Goal: Transaction & Acquisition: Purchase product/service

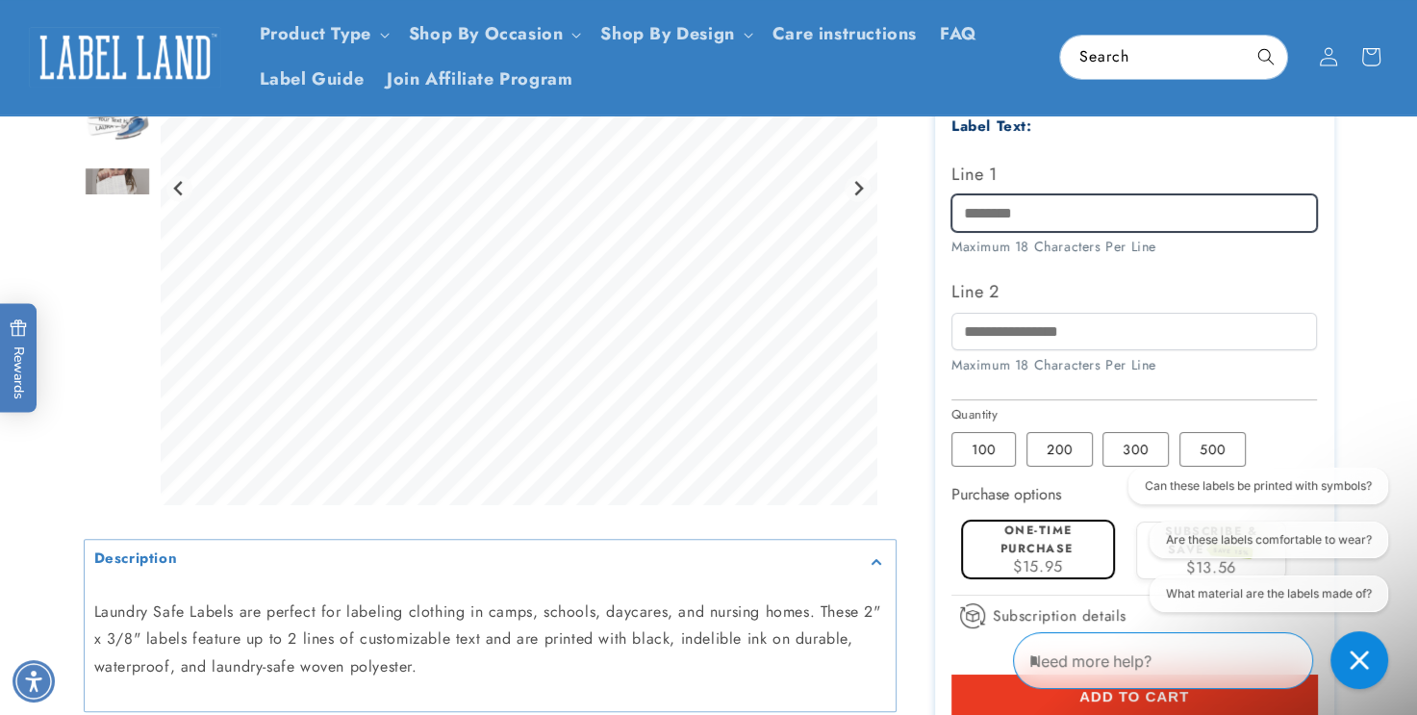
click at [966, 212] on input "Line 1" at bounding box center [1134, 213] width 366 height 38
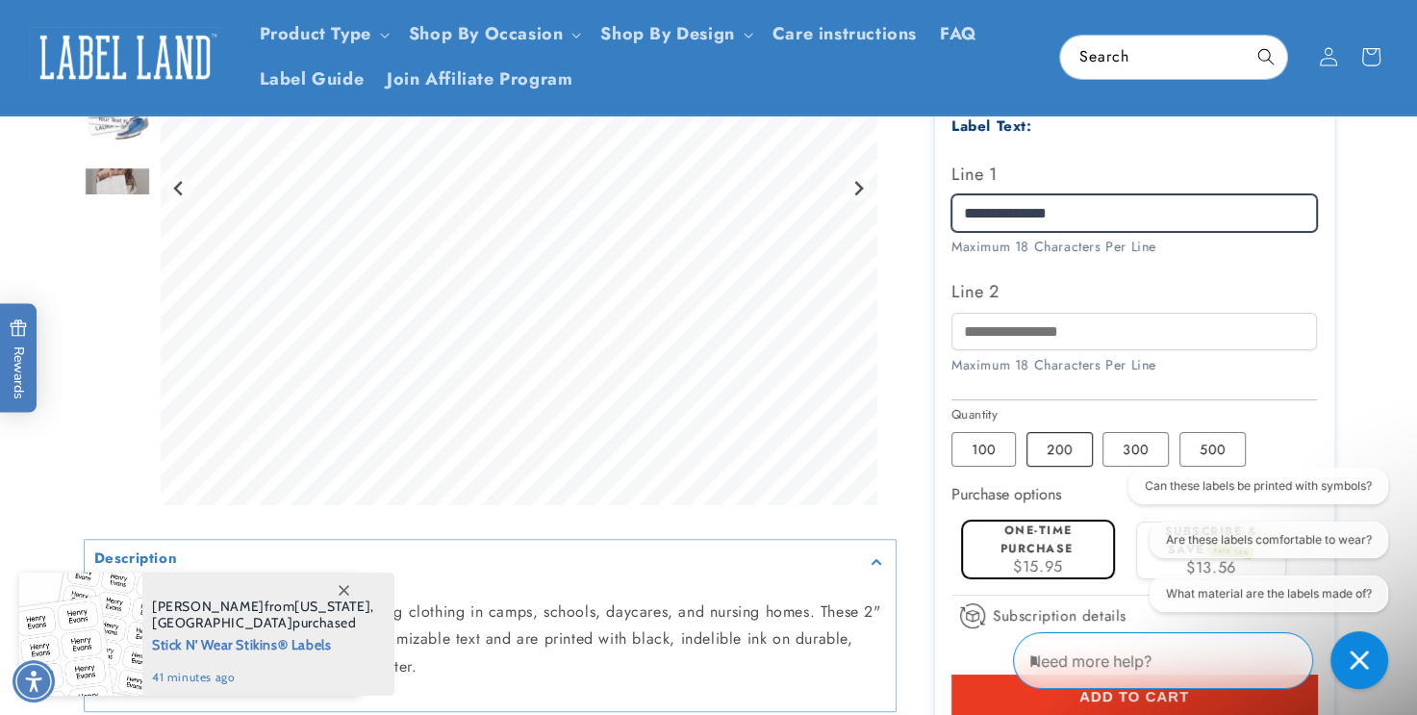
type input "**********"
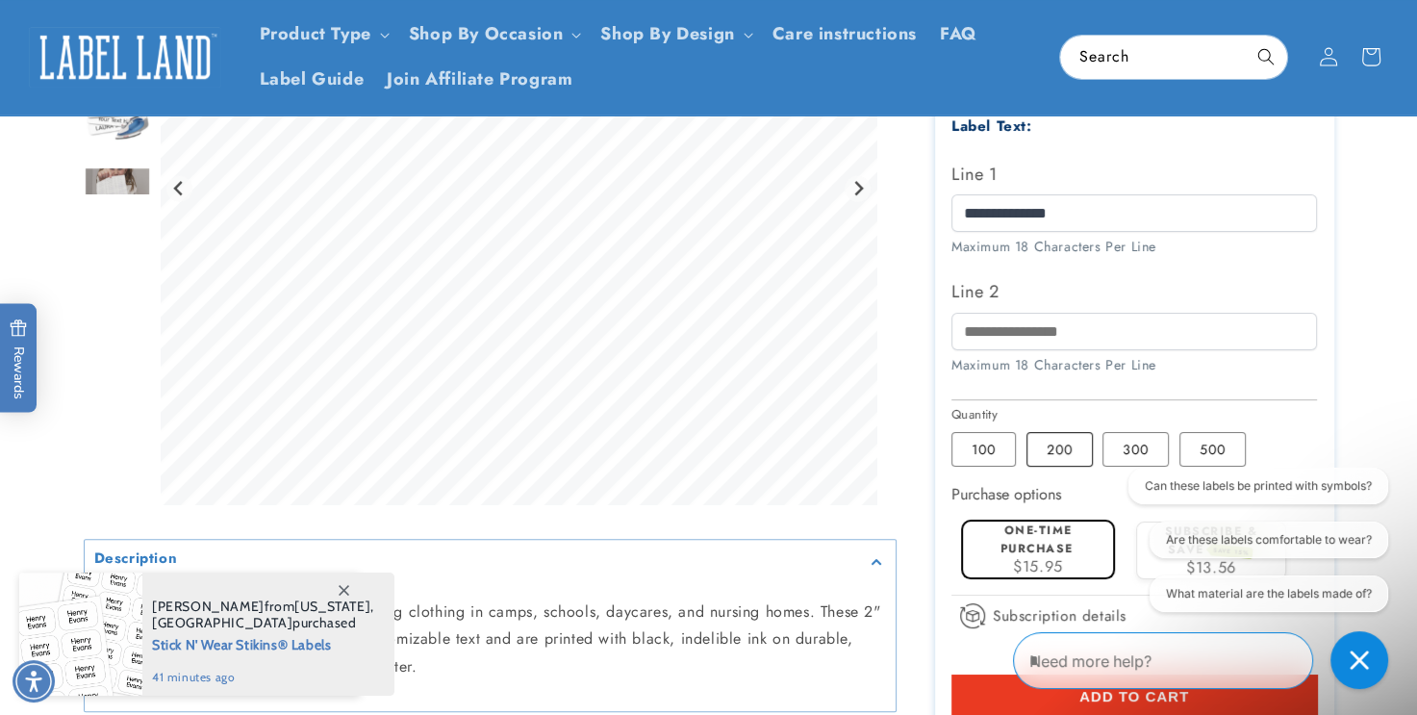
click at [1035, 459] on label "200 Variant sold out or unavailable" at bounding box center [1059, 449] width 66 height 35
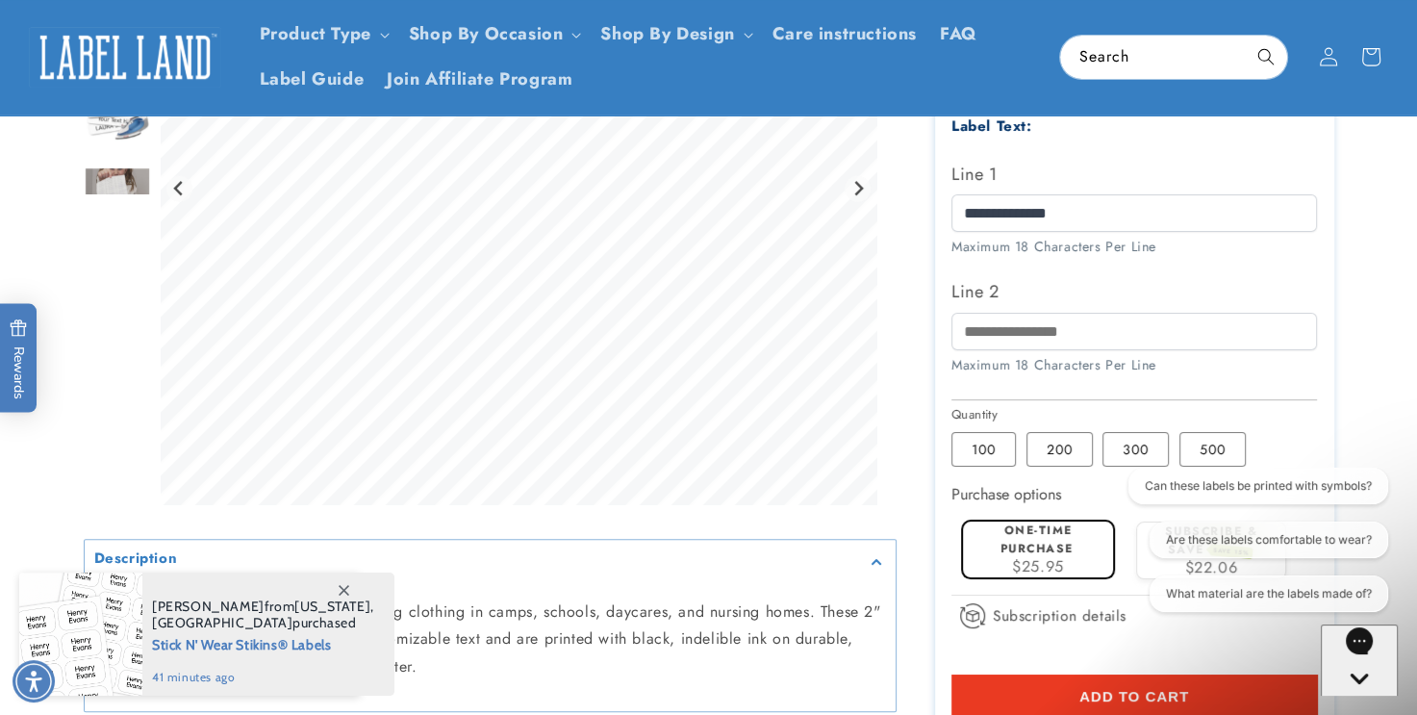
click at [1037, 459] on label "200 Variant sold out or unavailable" at bounding box center [1059, 449] width 66 height 35
click at [977, 443] on label "100 Variant sold out or unavailable" at bounding box center [983, 449] width 64 height 35
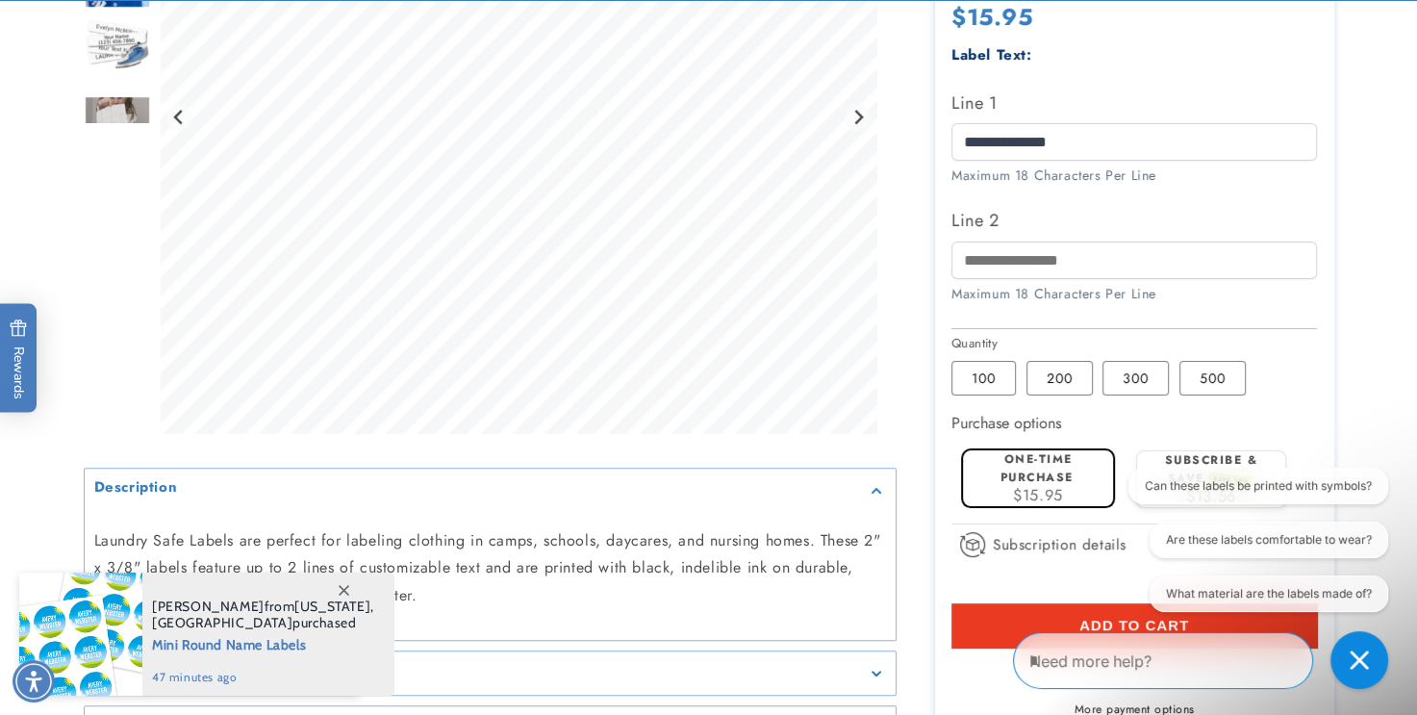
scroll to position [592, 0]
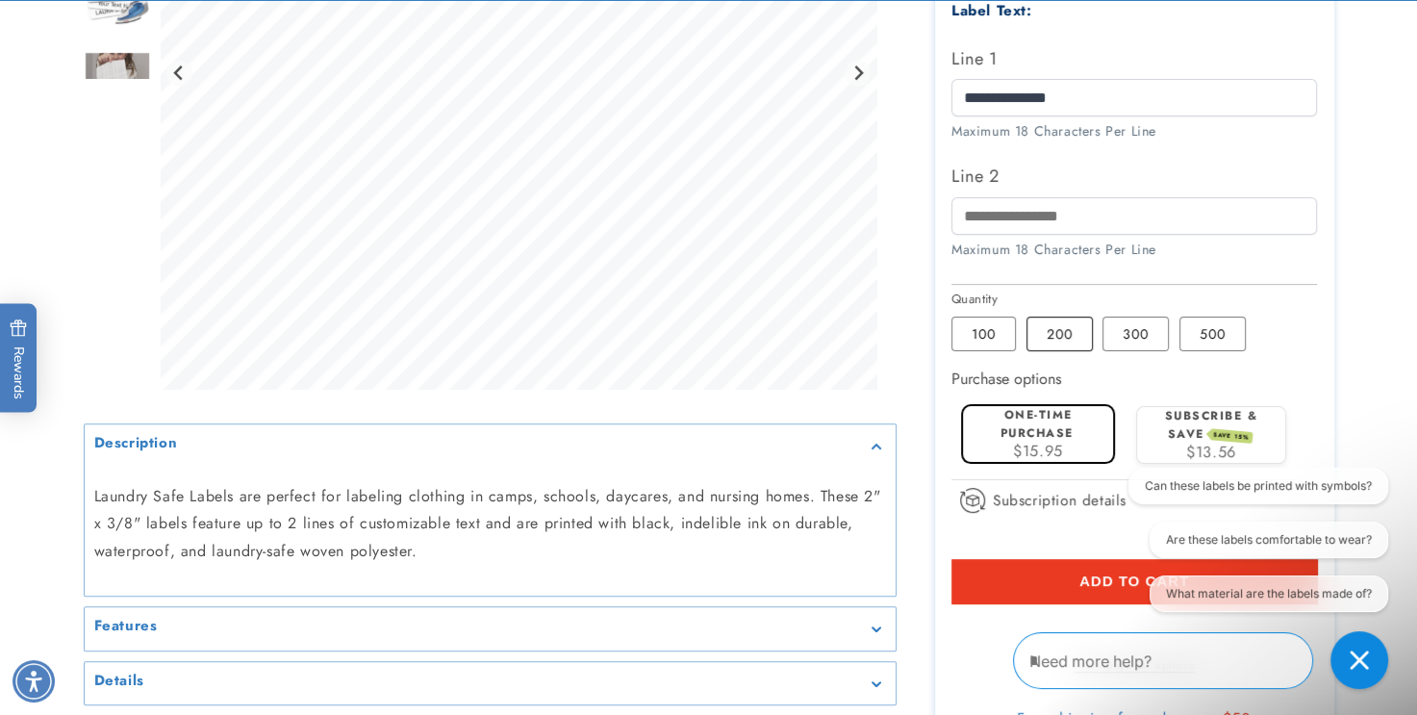
click at [1058, 324] on label "200 Variant sold out or unavailable" at bounding box center [1059, 333] width 66 height 35
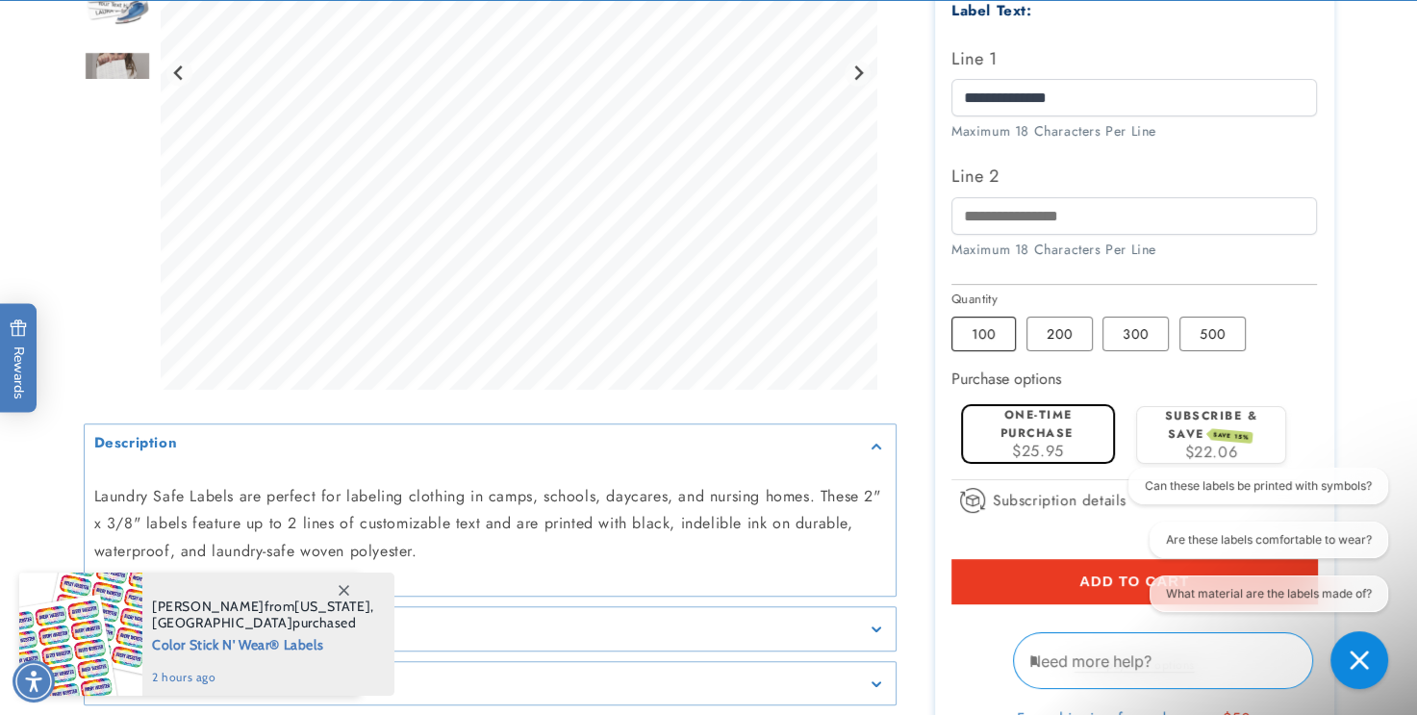
click at [992, 335] on label "100 Variant sold out or unavailable" at bounding box center [983, 333] width 64 height 35
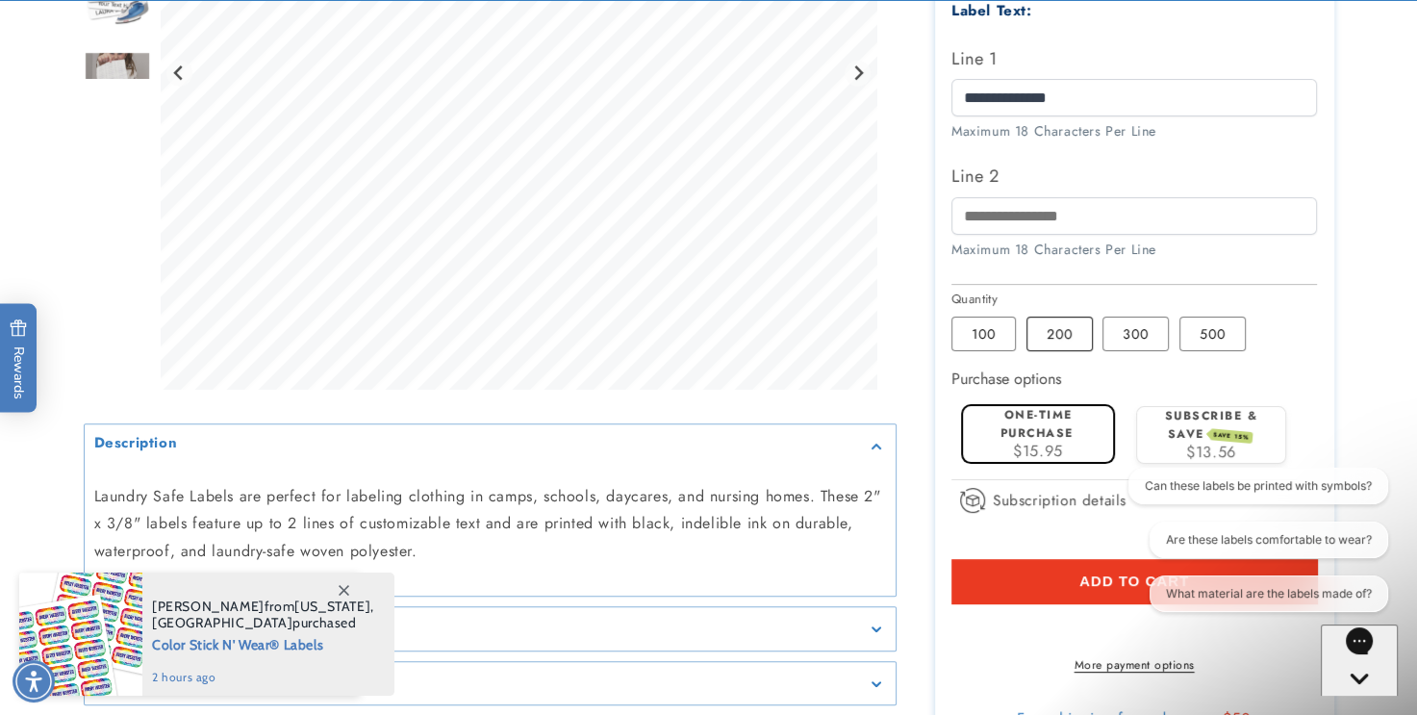
drag, startPoint x: 1272, startPoint y: 282, endPoint x: 1056, endPoint y: 345, distance: 224.6
click at [1056, 345] on section "Iron-On Labels Iron-On Labels 2801 Reviews Estimated Delivery: Sep 29 - Oct 03 …" at bounding box center [1134, 194] width 399 height 1131
drag, startPoint x: 1056, startPoint y: 345, endPoint x: 1054, endPoint y: 326, distance: 19.3
click at [1054, 326] on label "200 Variant sold out or unavailable" at bounding box center [1059, 333] width 66 height 35
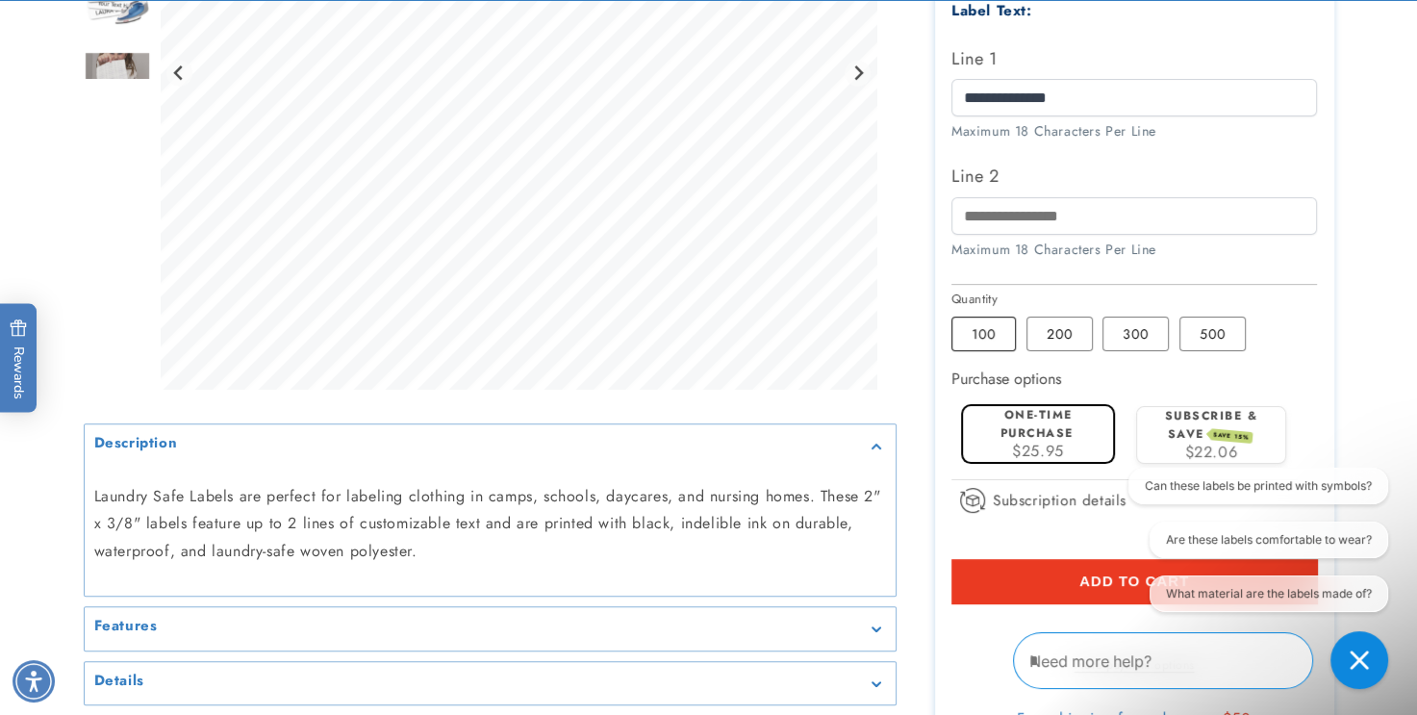
click at [973, 330] on label "100 Variant sold out or unavailable" at bounding box center [983, 333] width 64 height 35
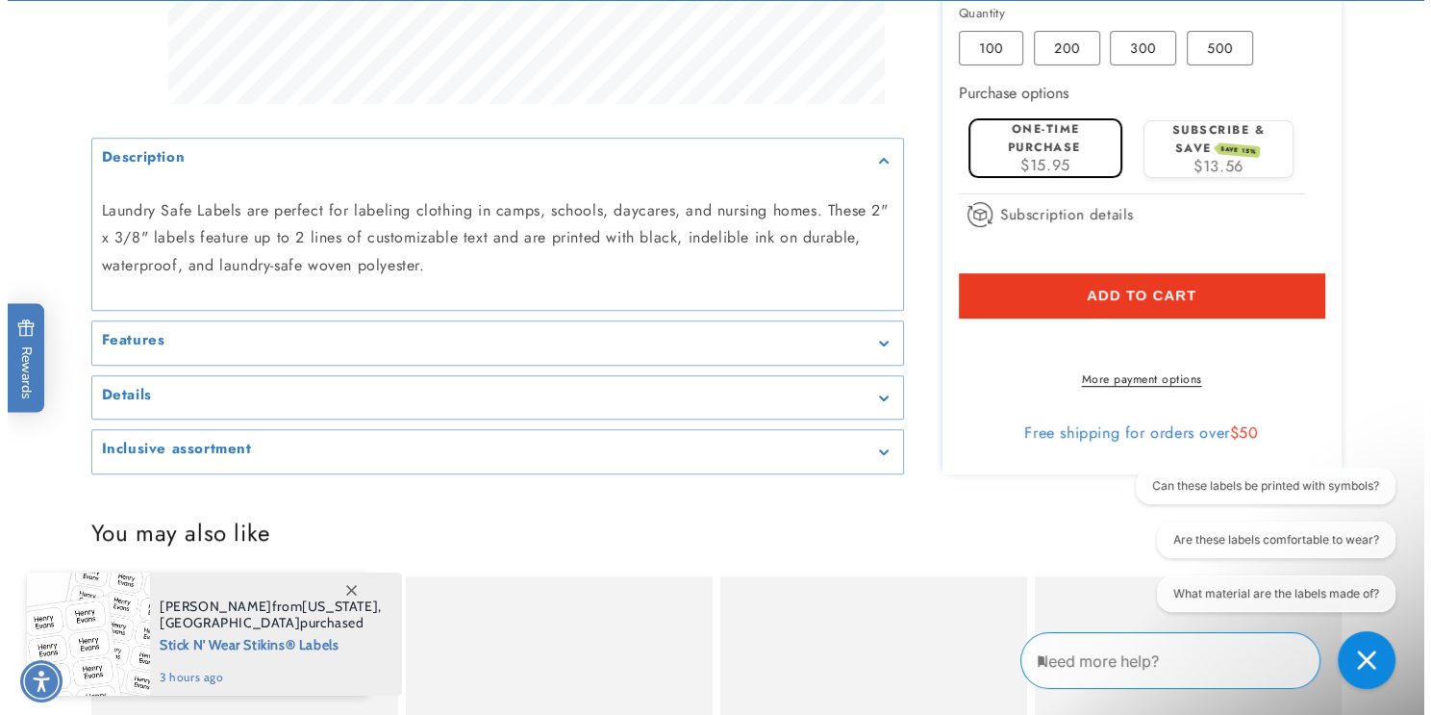
scroll to position [881, 0]
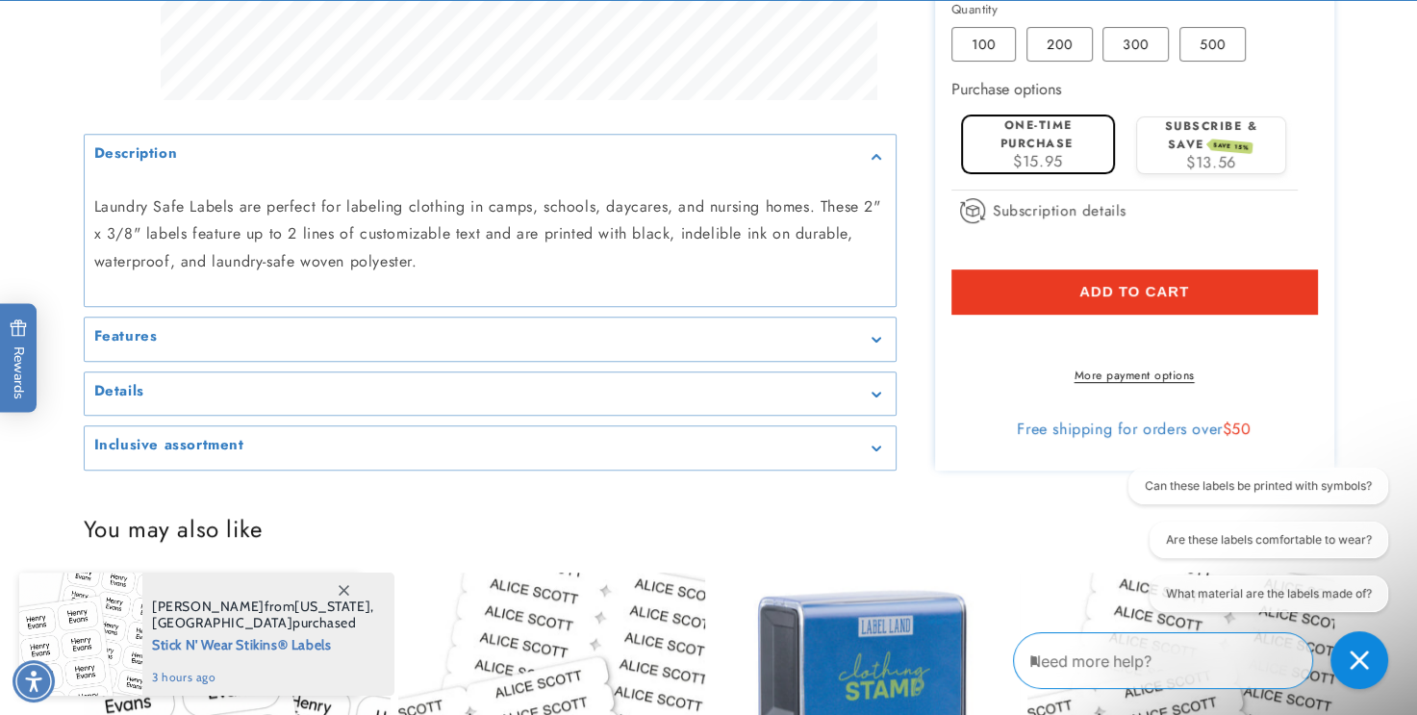
click at [1108, 280] on button "Add to cart" at bounding box center [1134, 291] width 366 height 44
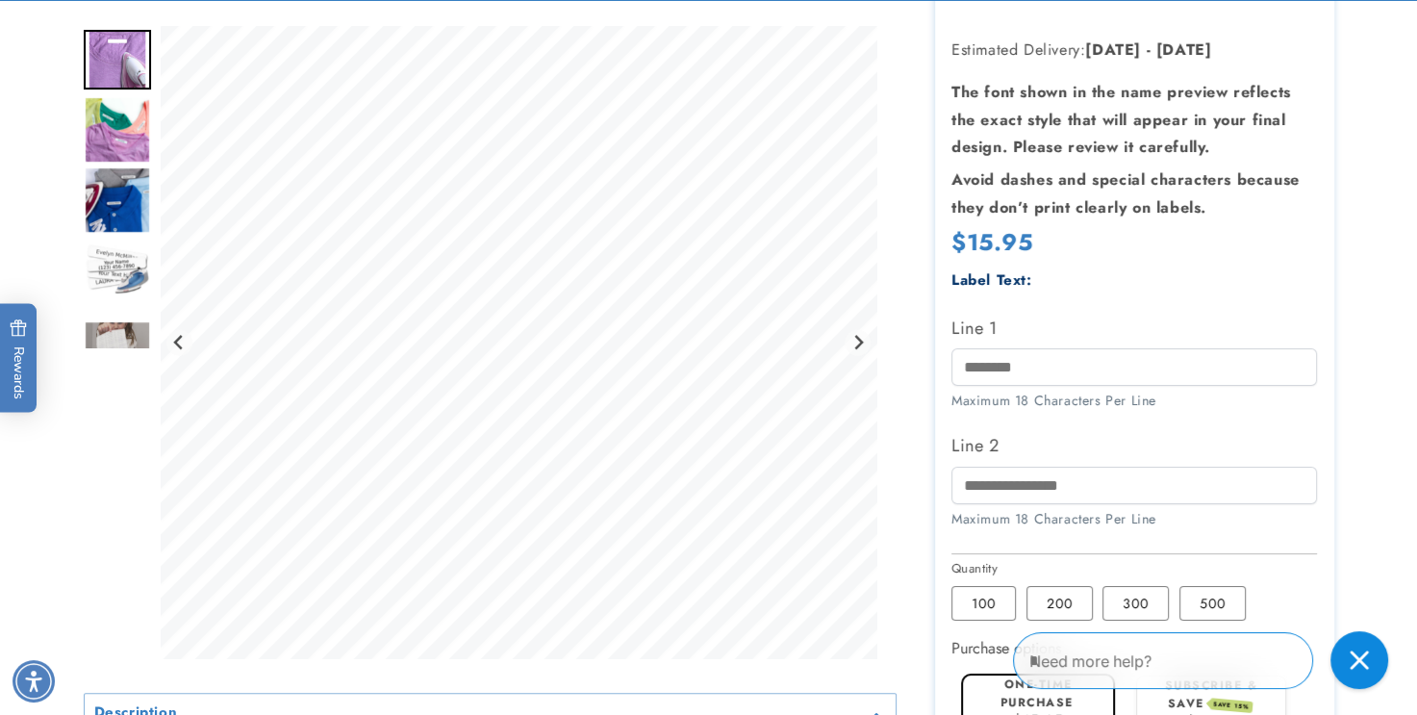
scroll to position [331, 0]
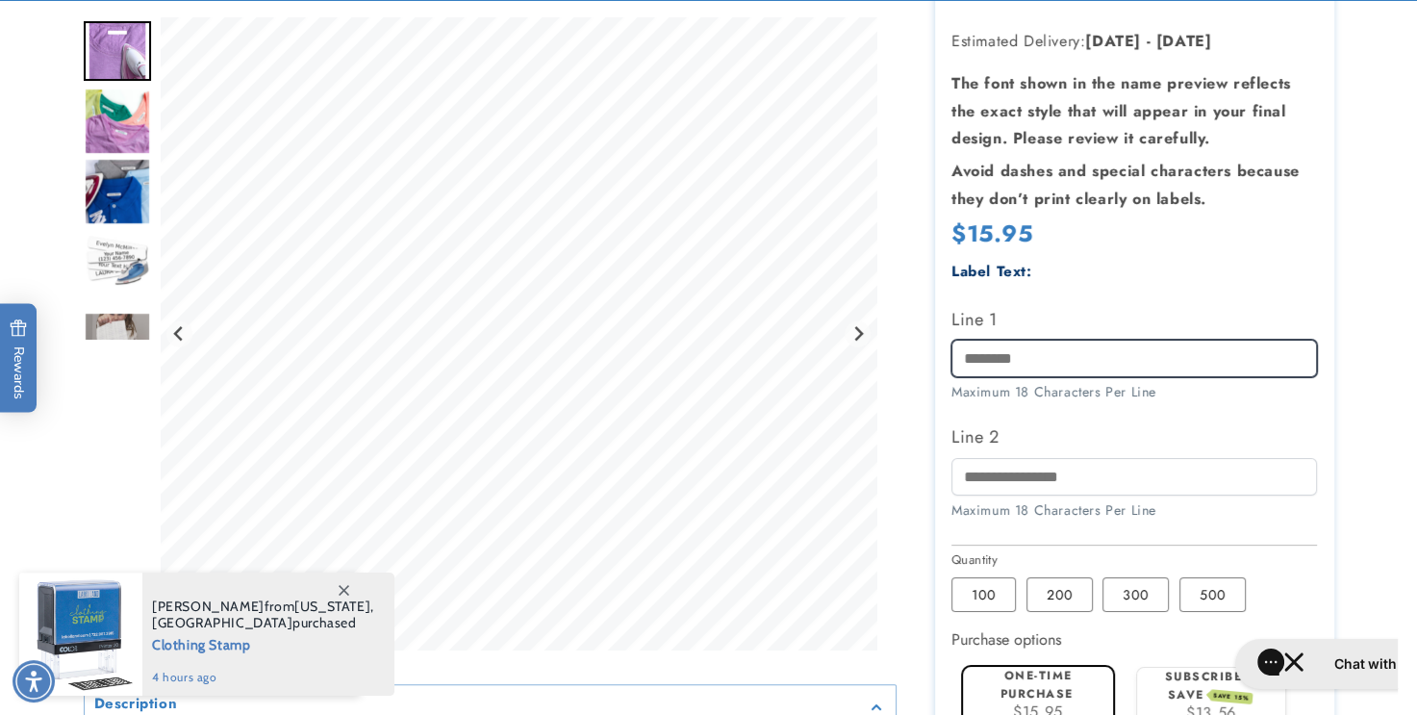
click at [961, 362] on input "Line 1" at bounding box center [1134, 359] width 366 height 38
type input "**********"
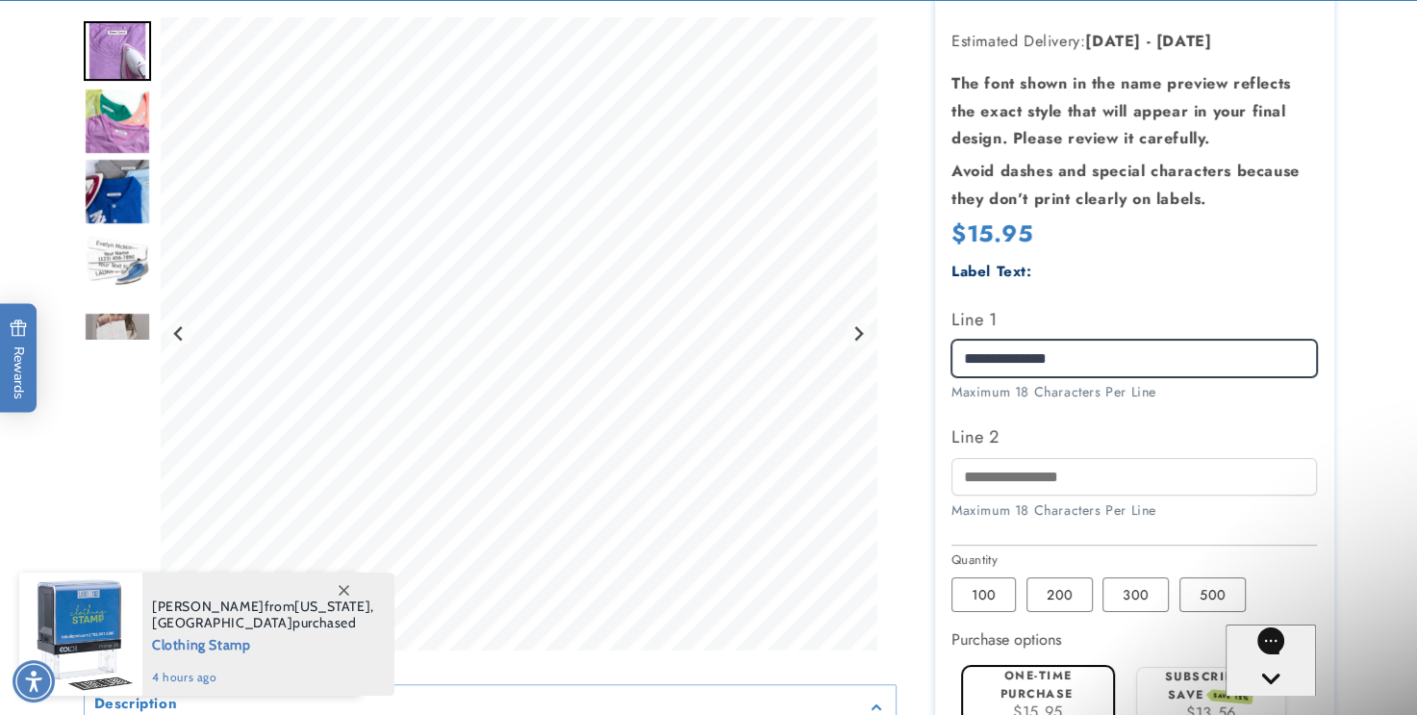
scroll to position [0, 0]
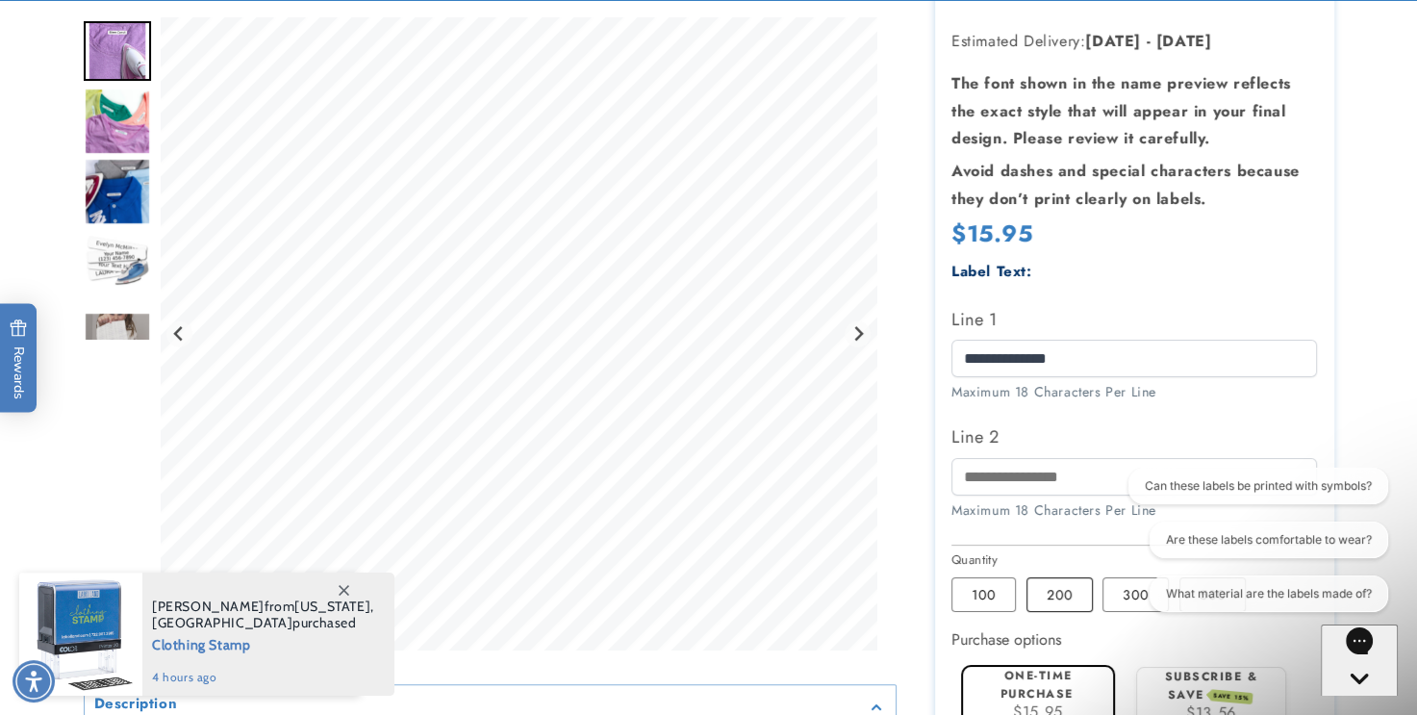
click at [1068, 591] on label "200 Variant sold out or unavailable" at bounding box center [1059, 594] width 66 height 35
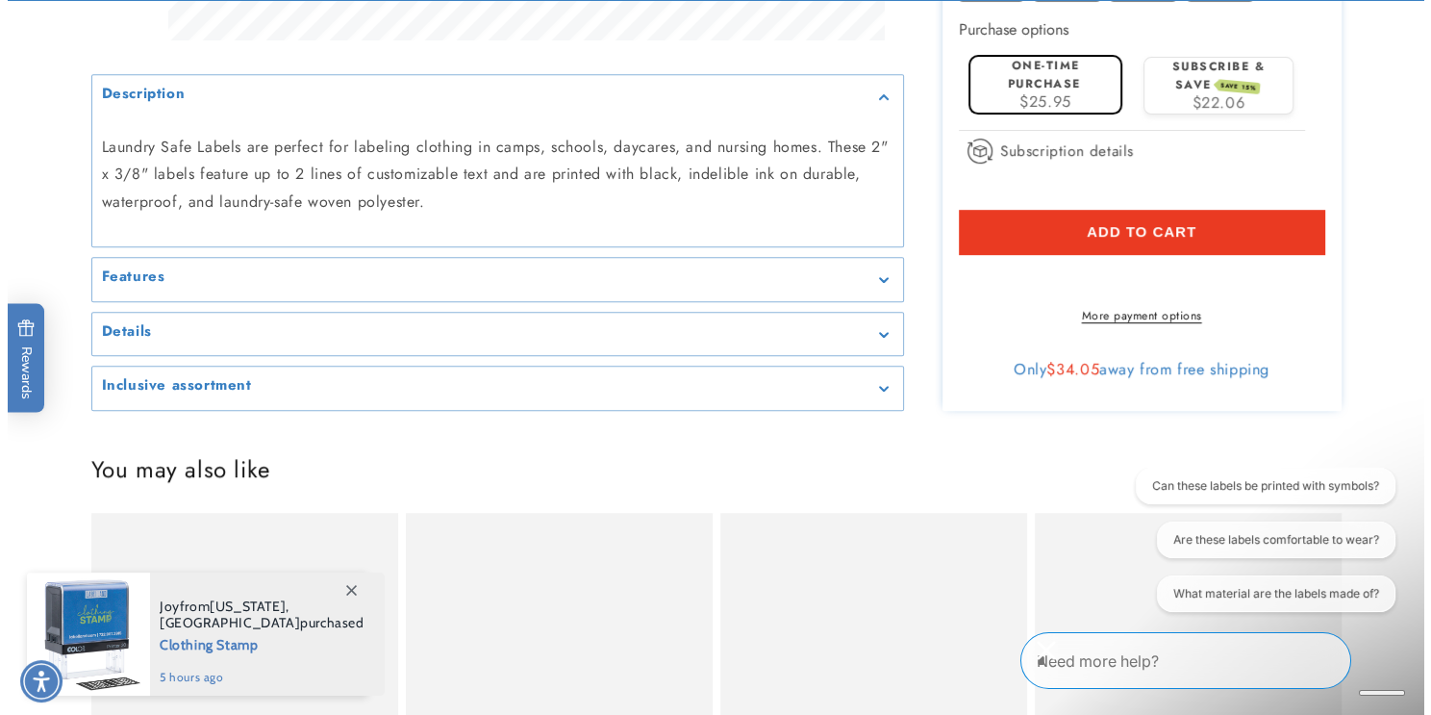
scroll to position [954, 0]
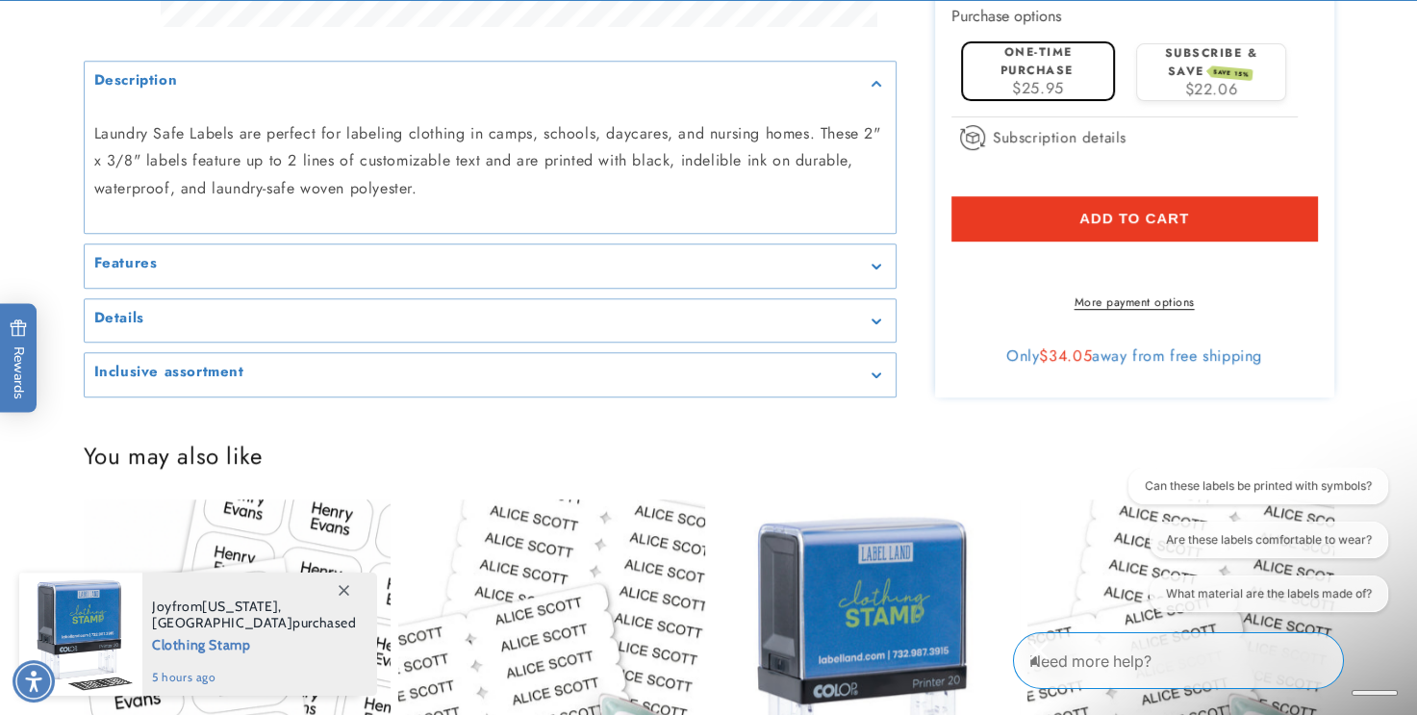
click at [1111, 207] on button "Add to cart" at bounding box center [1134, 218] width 366 height 44
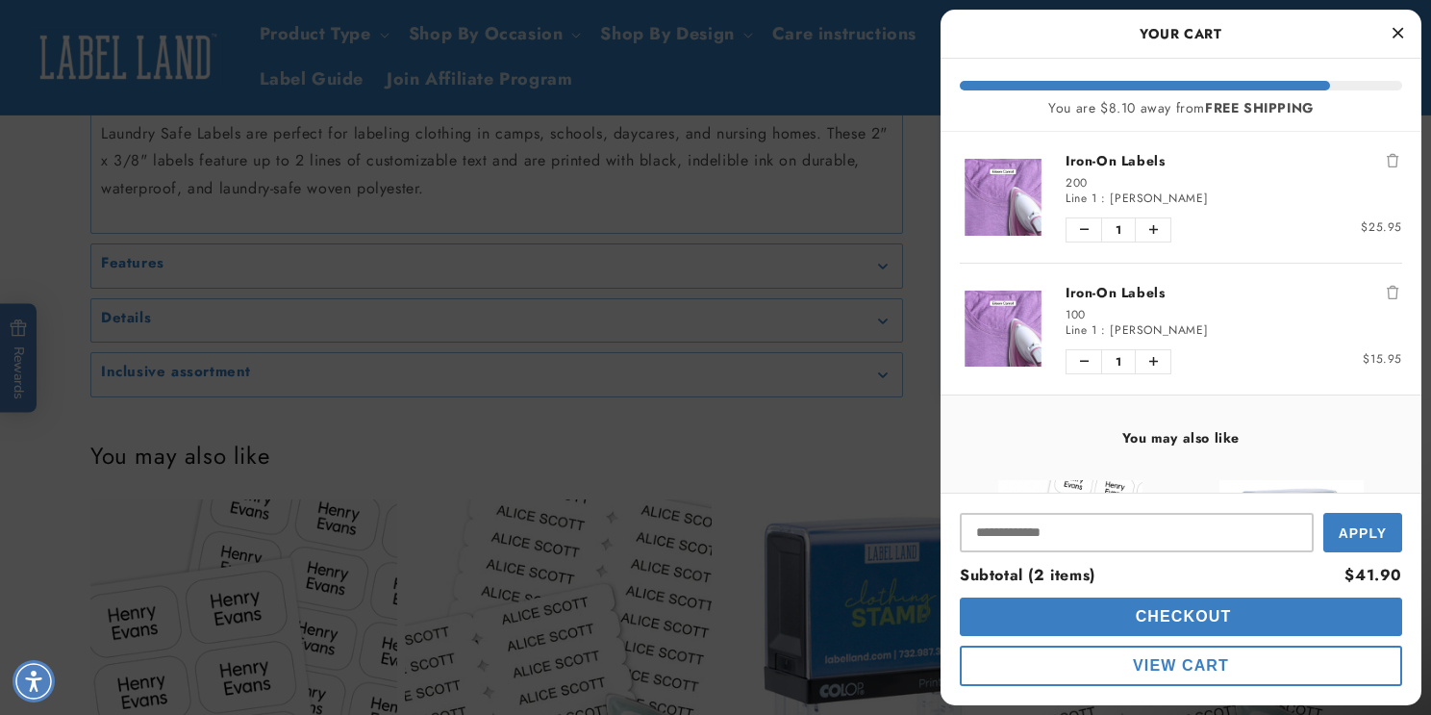
click at [1387, 286] on icon "Remove Iron-On Labels" at bounding box center [1393, 292] width 12 height 13
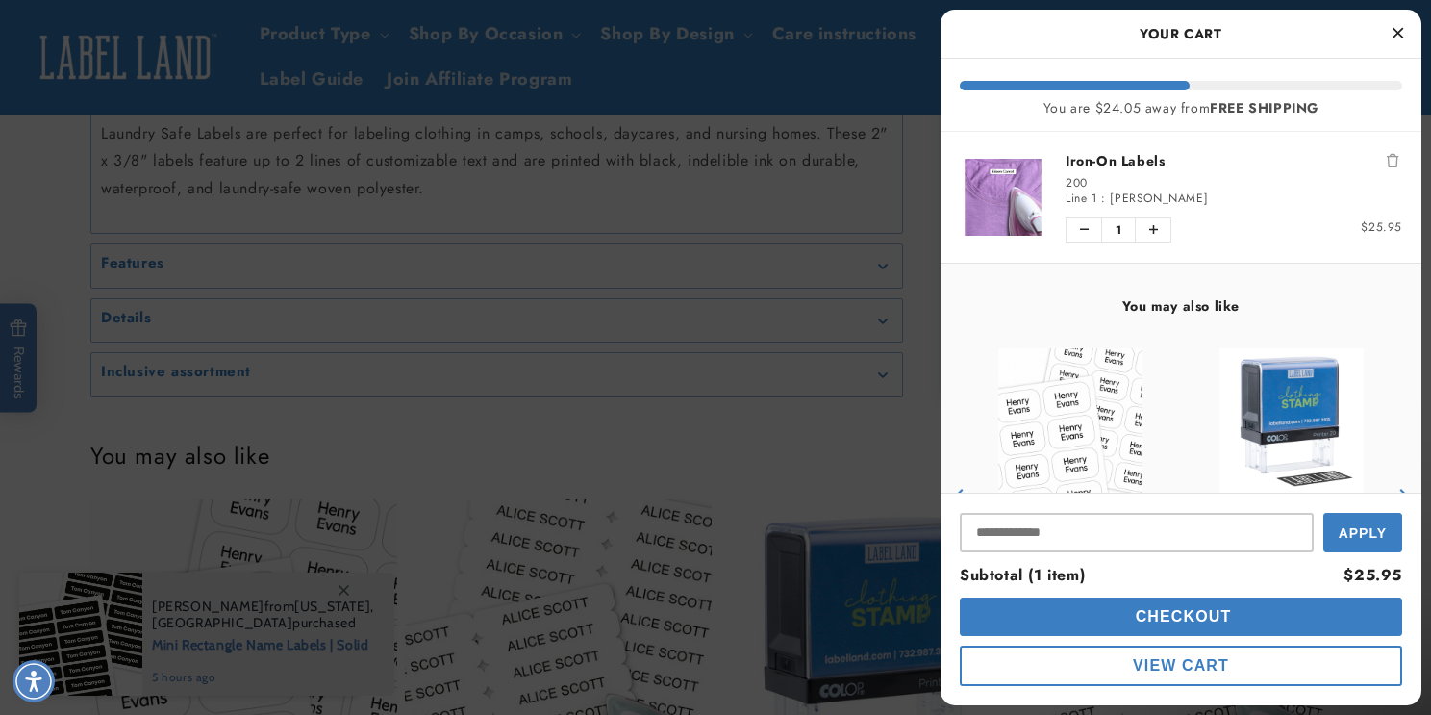
click at [1377, 284] on div "You may also like Stick N' Wear Stikins® Labels Empty heading Empty heading Pri…" at bounding box center [1181, 473] width 481 height 418
click at [1195, 613] on span "Checkout" at bounding box center [1181, 616] width 101 height 16
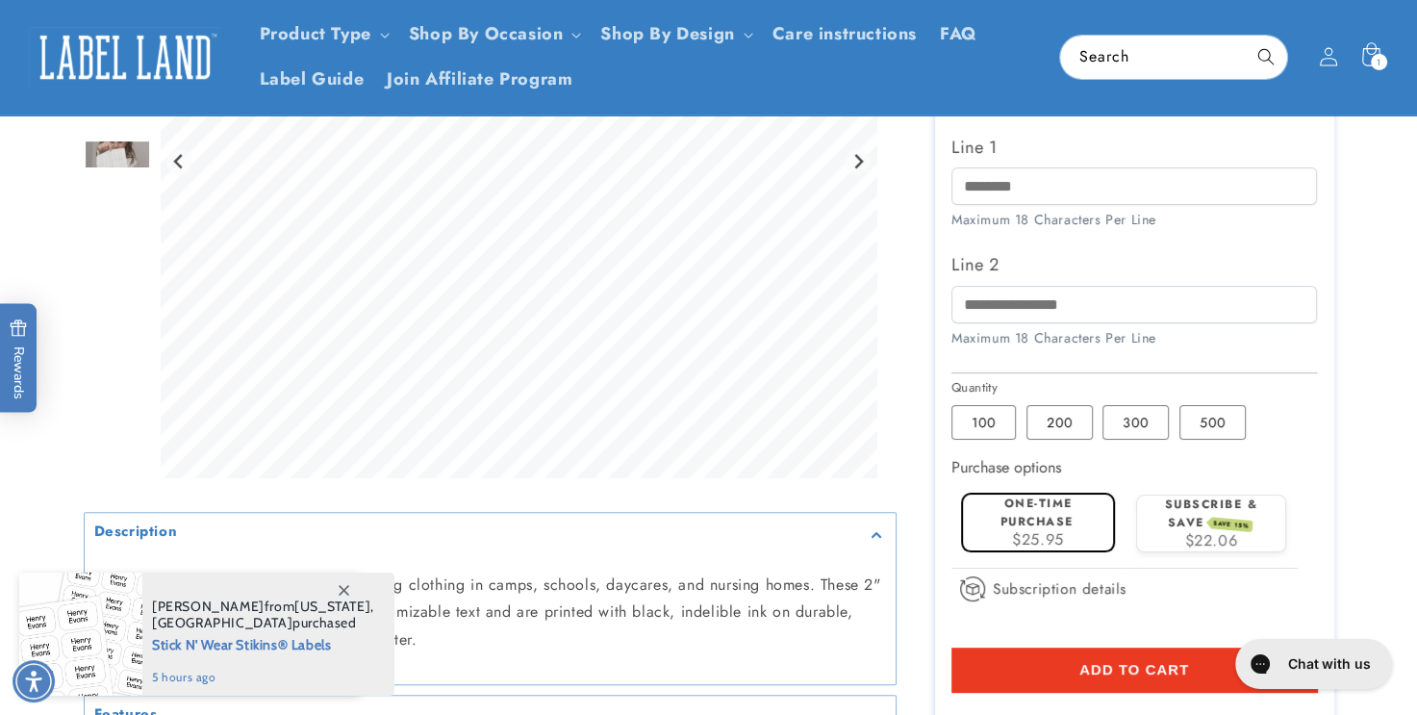
scroll to position [494, 0]
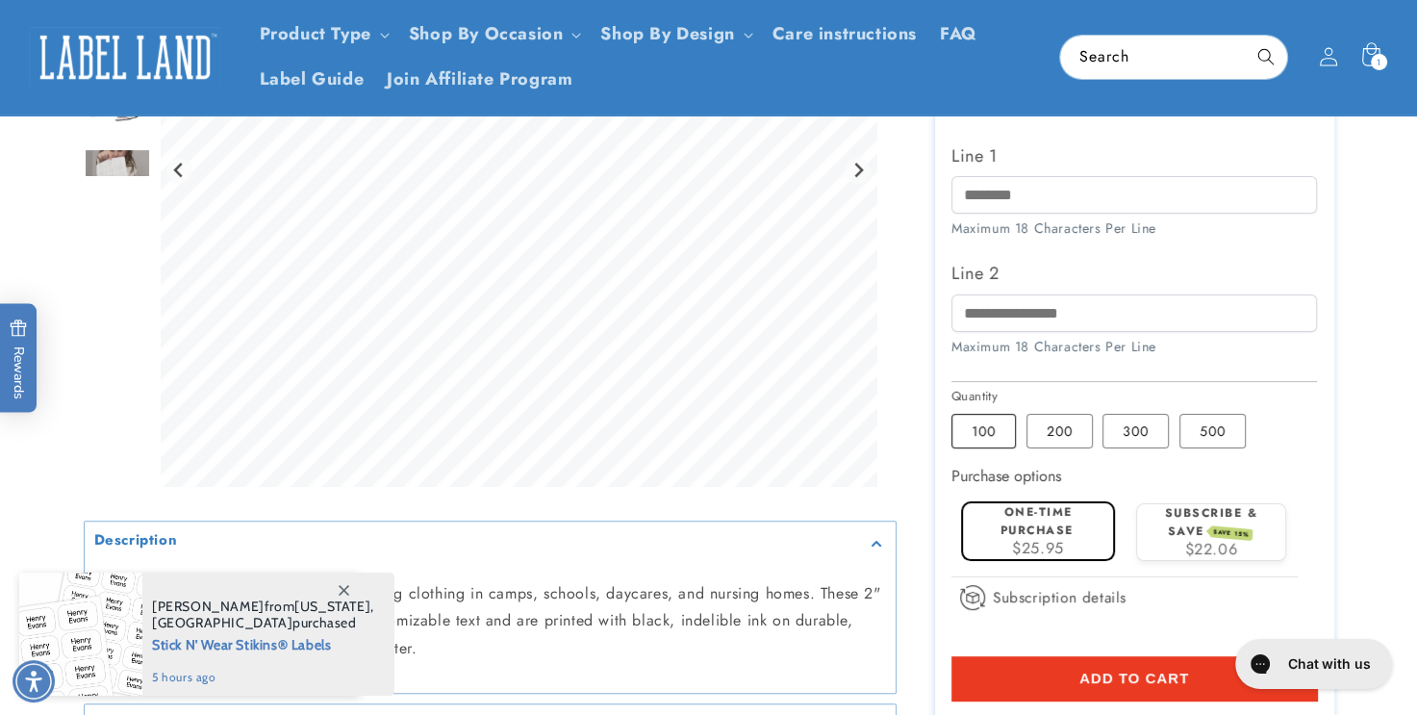
click at [1003, 421] on label "100 Variant sold out or unavailable" at bounding box center [983, 431] width 64 height 35
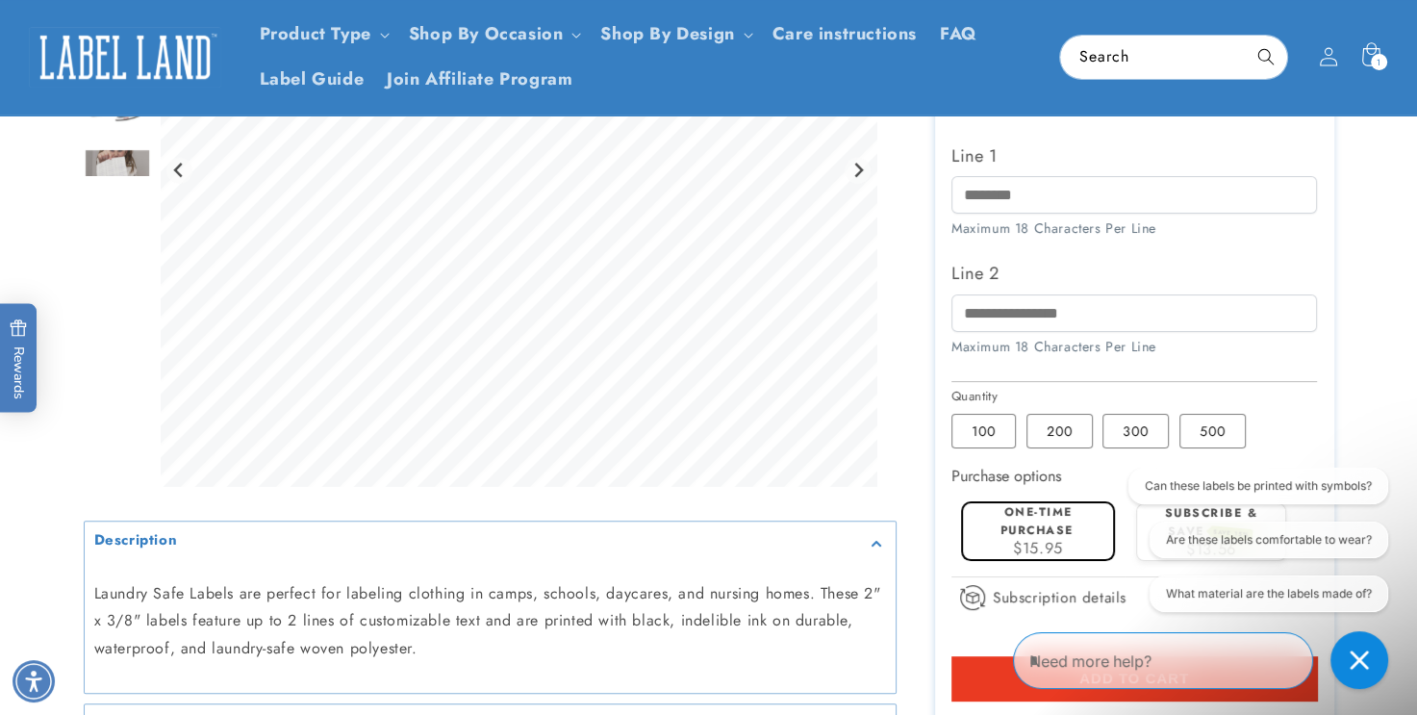
scroll to position [498, 0]
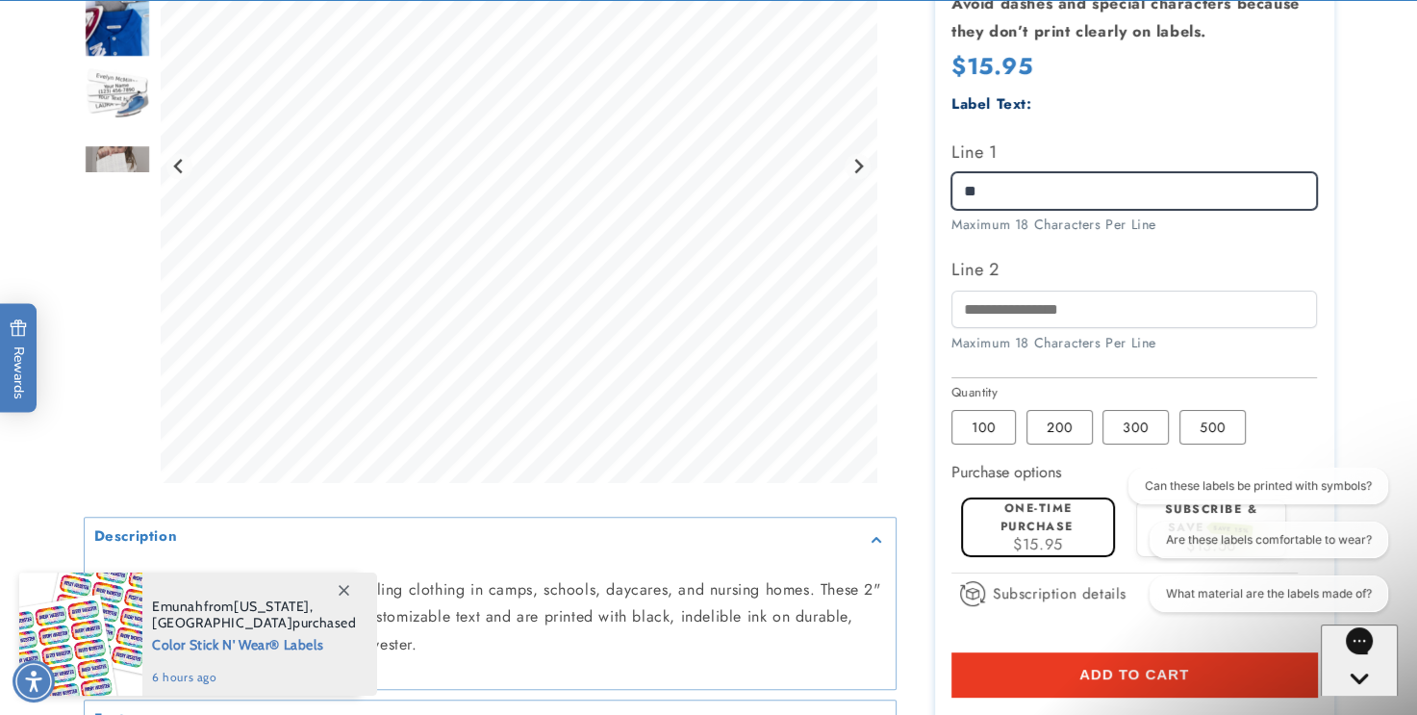
type input "*"
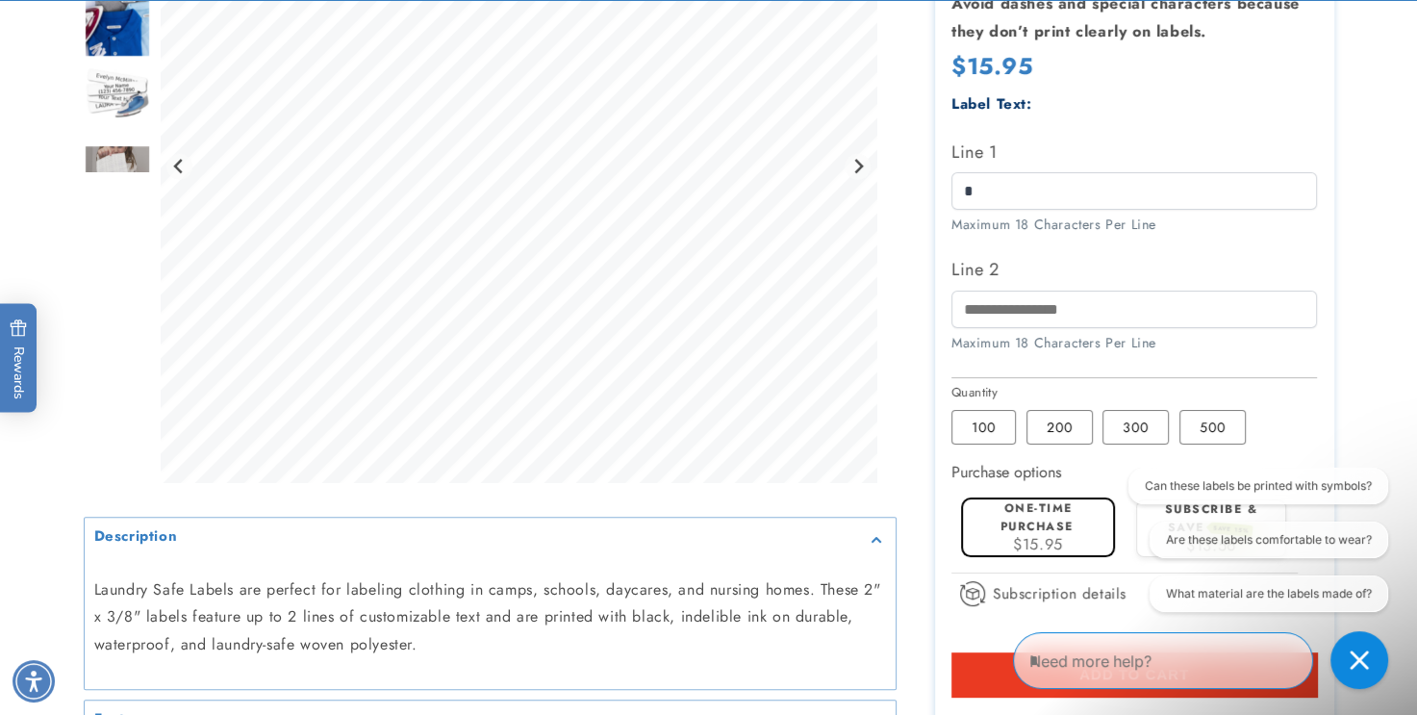
click at [1110, 112] on div "Label Text:" at bounding box center [1134, 104] width 366 height 26
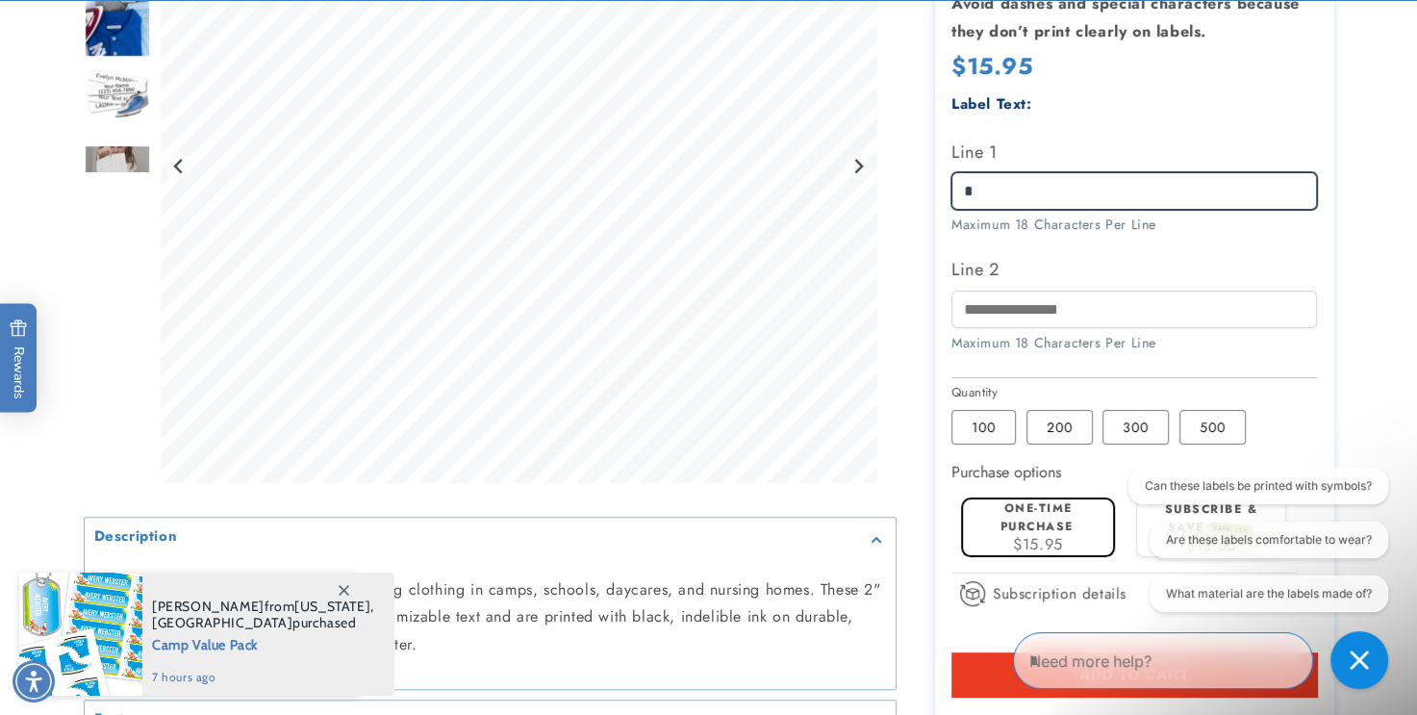
click at [985, 194] on input "*" at bounding box center [1134, 191] width 366 height 38
type input "**********"
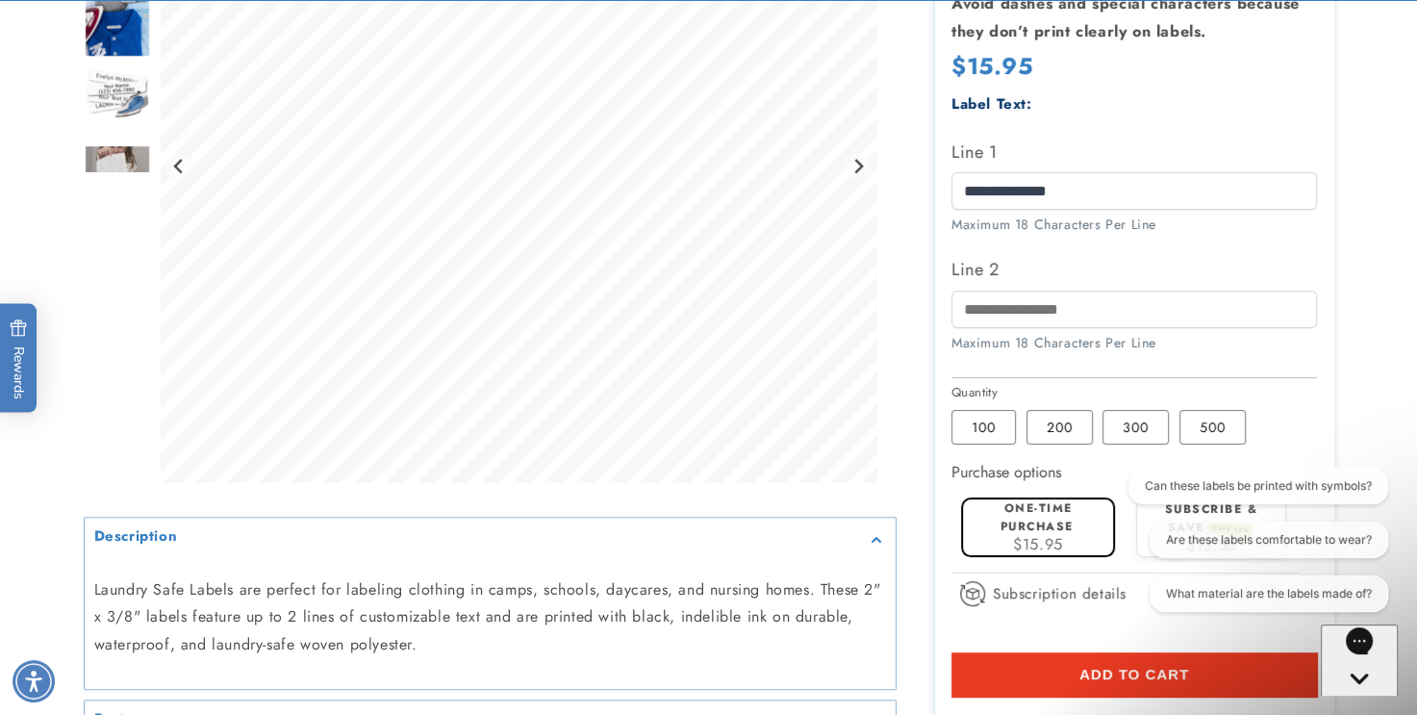
click at [1023, 261] on label "Line 2" at bounding box center [1134, 269] width 366 height 31
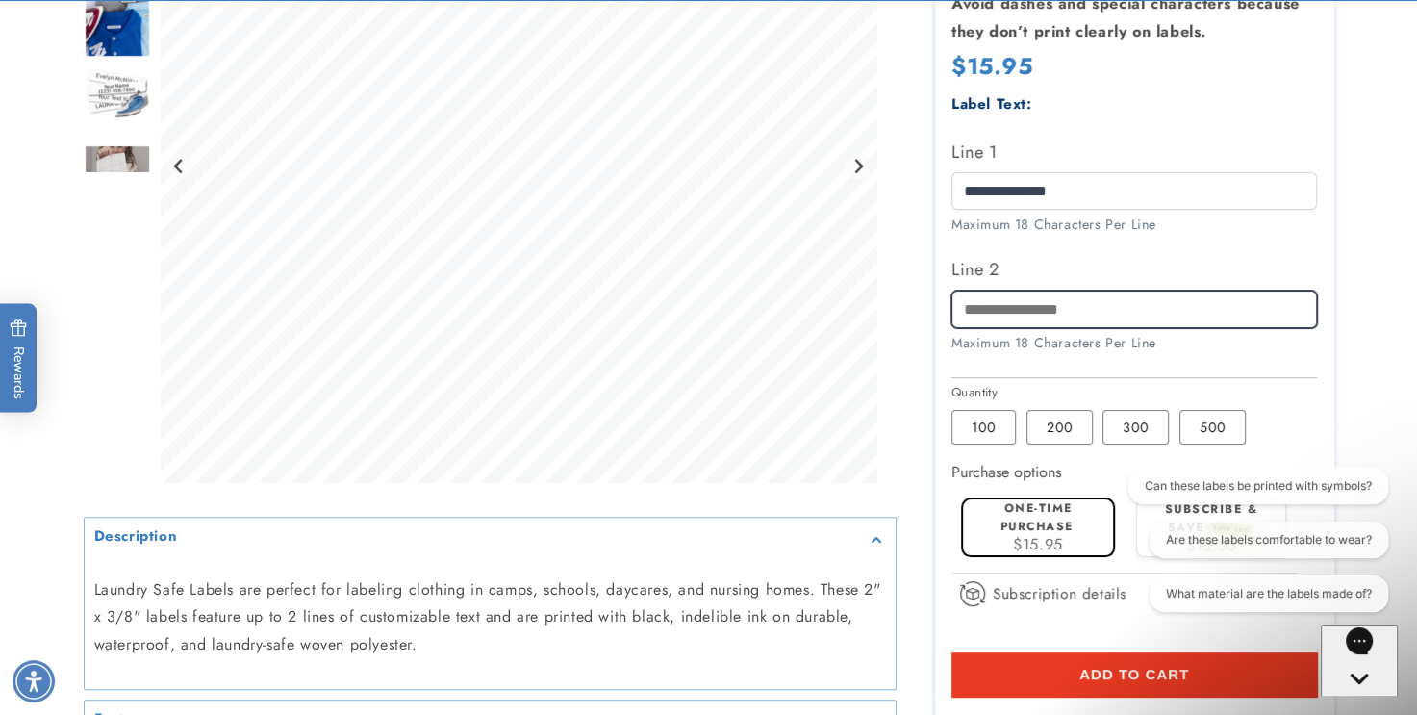
click at [1023, 290] on input "Line 2" at bounding box center [1134, 309] width 366 height 38
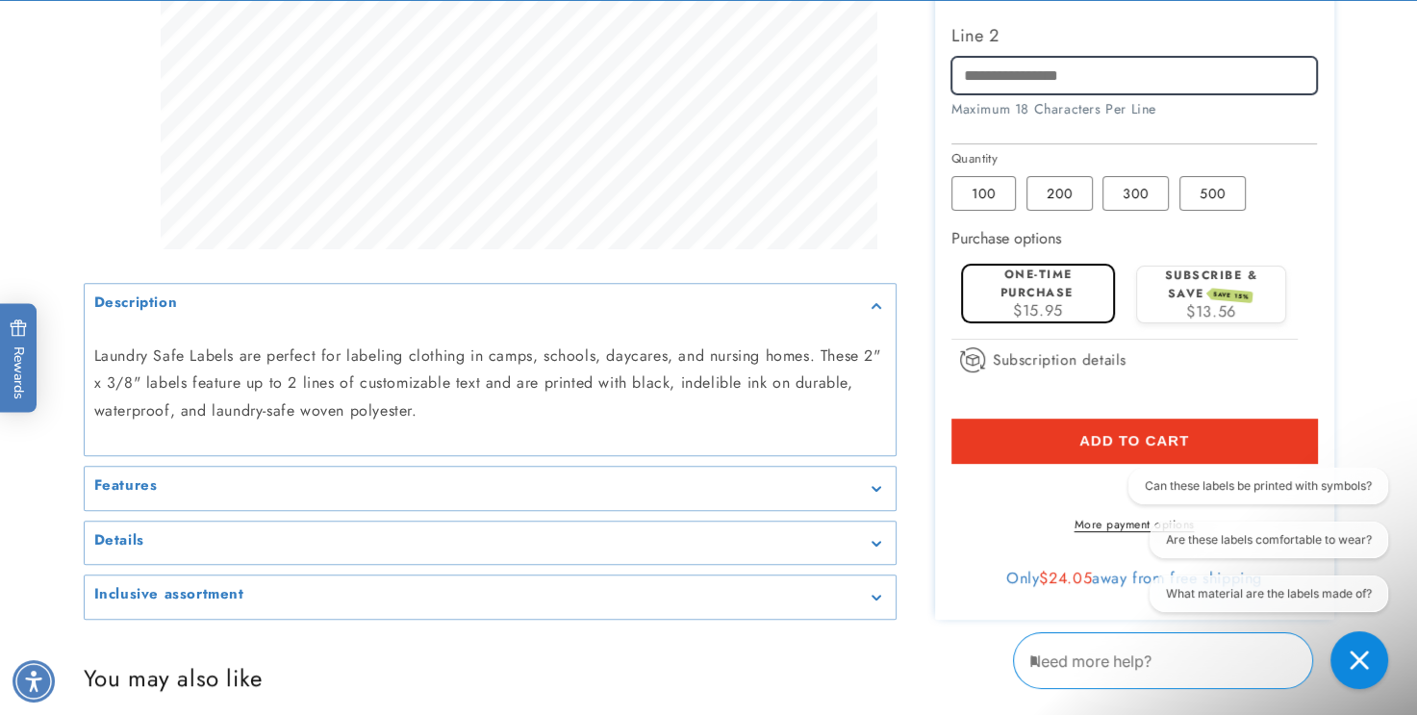
scroll to position [736, 0]
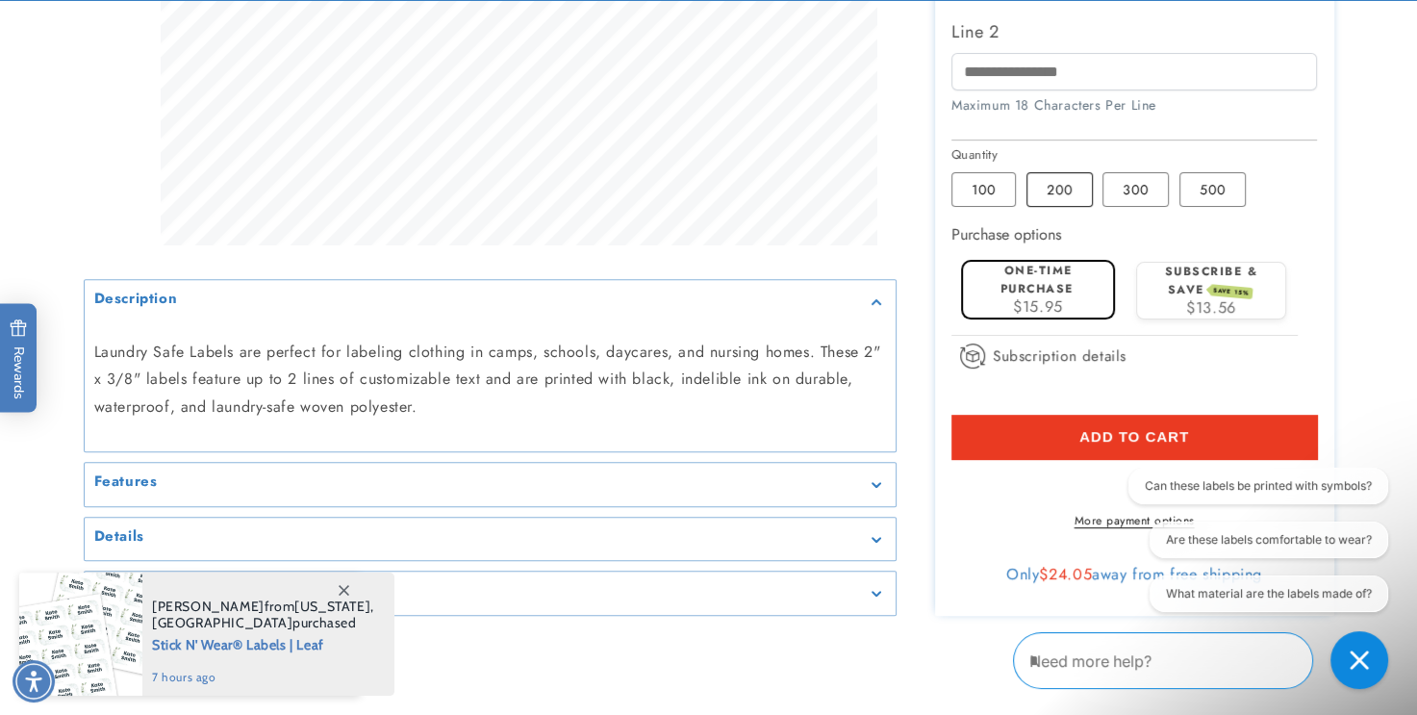
click at [1060, 188] on label "200 Variant sold out or unavailable" at bounding box center [1059, 189] width 66 height 35
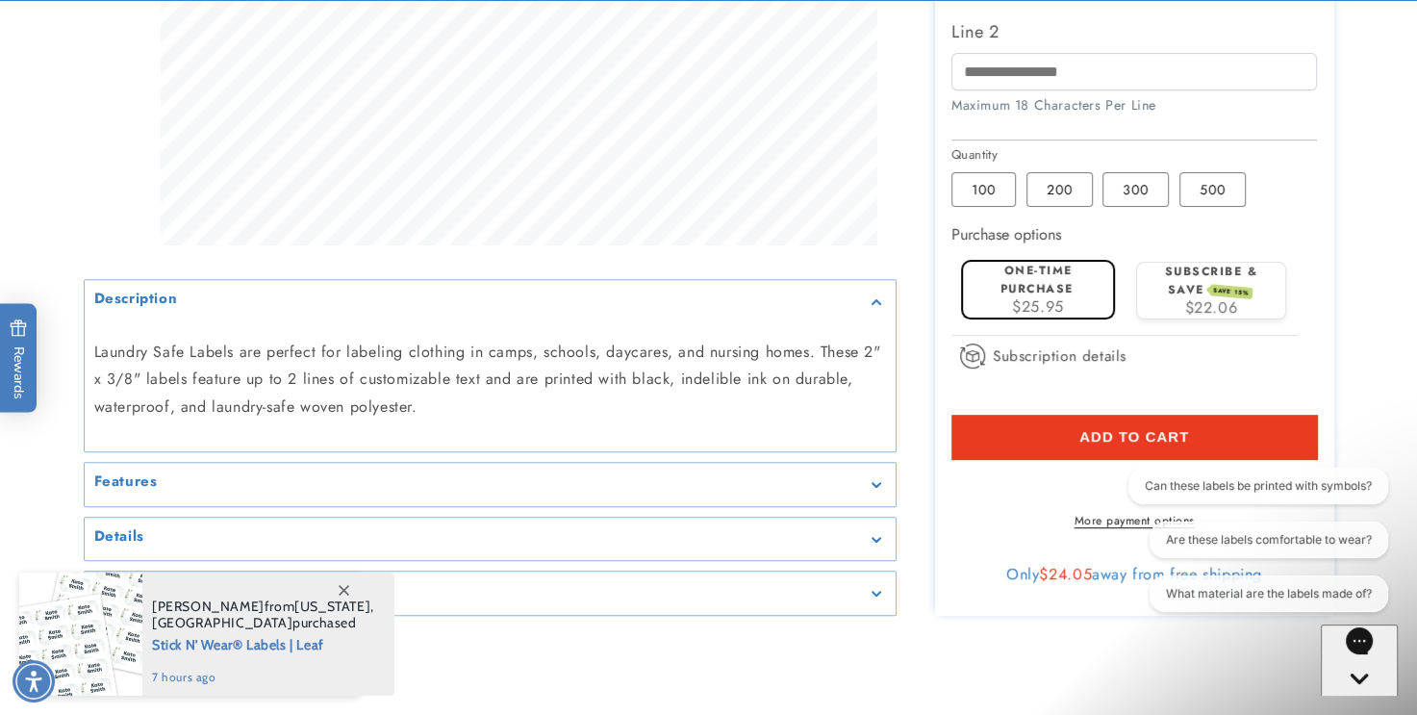
click at [1060, 188] on label "200 Variant sold out or unavailable" at bounding box center [1059, 189] width 66 height 35
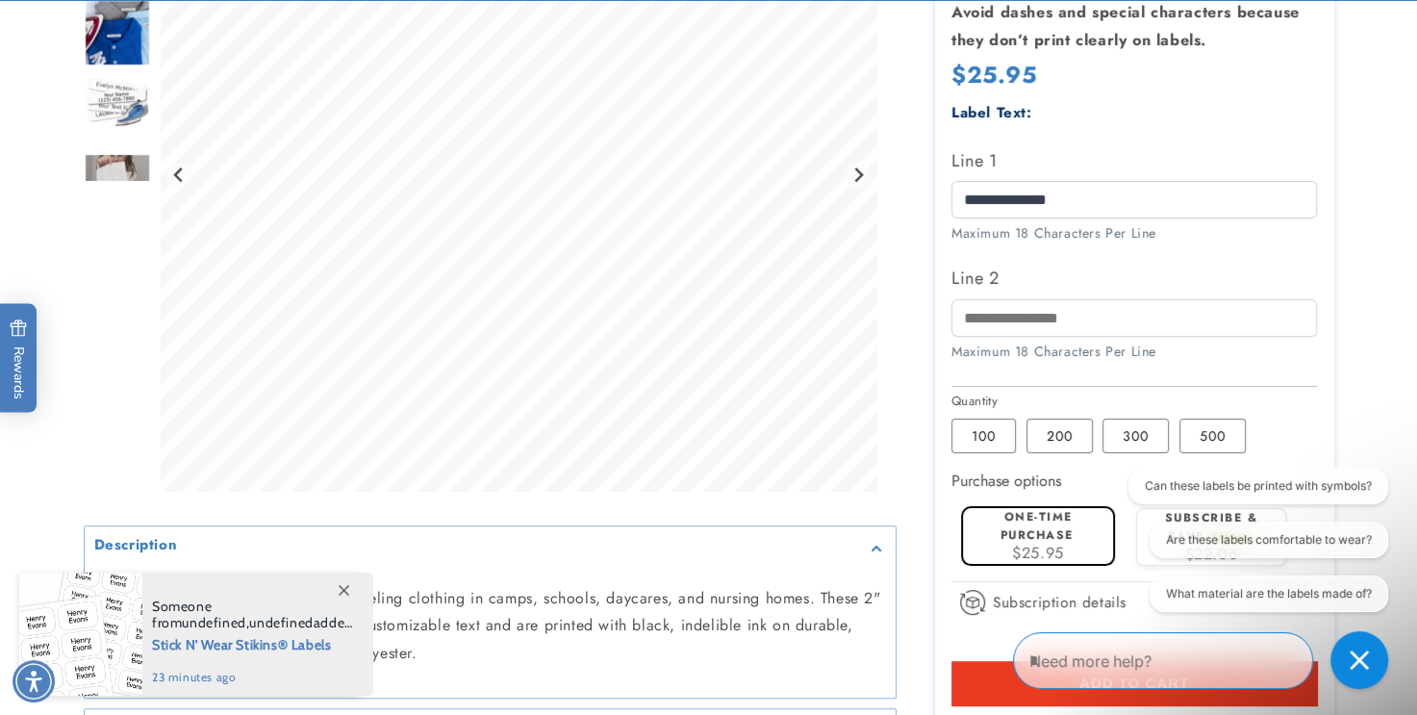
scroll to position [498, 0]
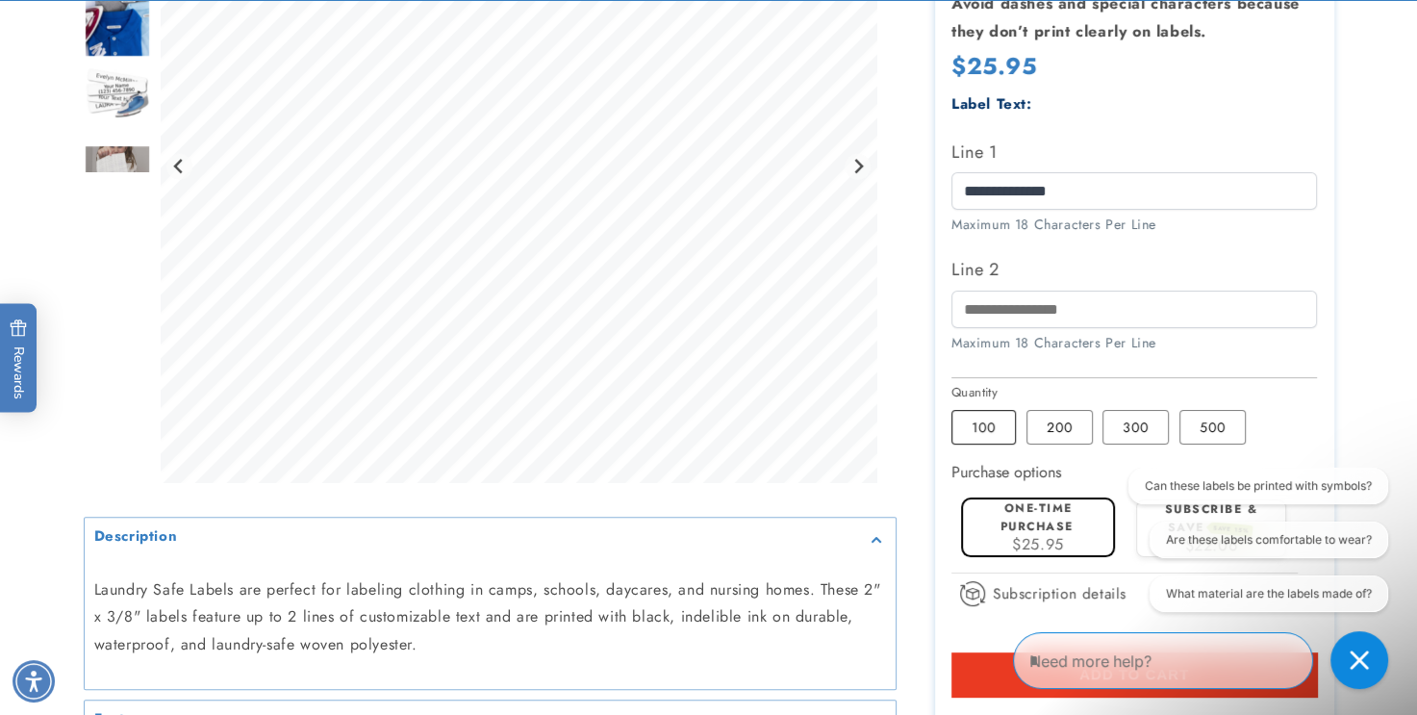
click at [978, 421] on label "100 Variant sold out or unavailable" at bounding box center [983, 427] width 64 height 35
click at [1051, 429] on label "200 Variant sold out or unavailable" at bounding box center [1059, 427] width 66 height 35
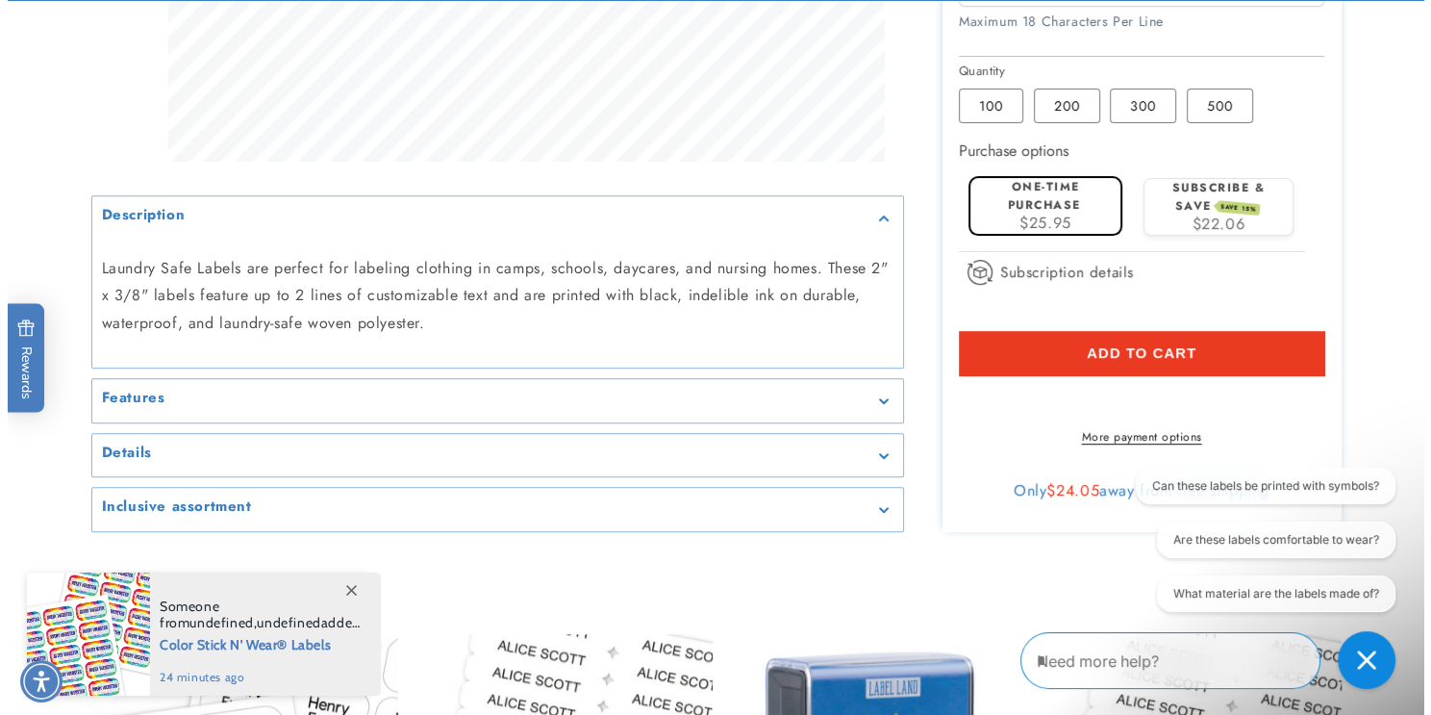
scroll to position [833, 0]
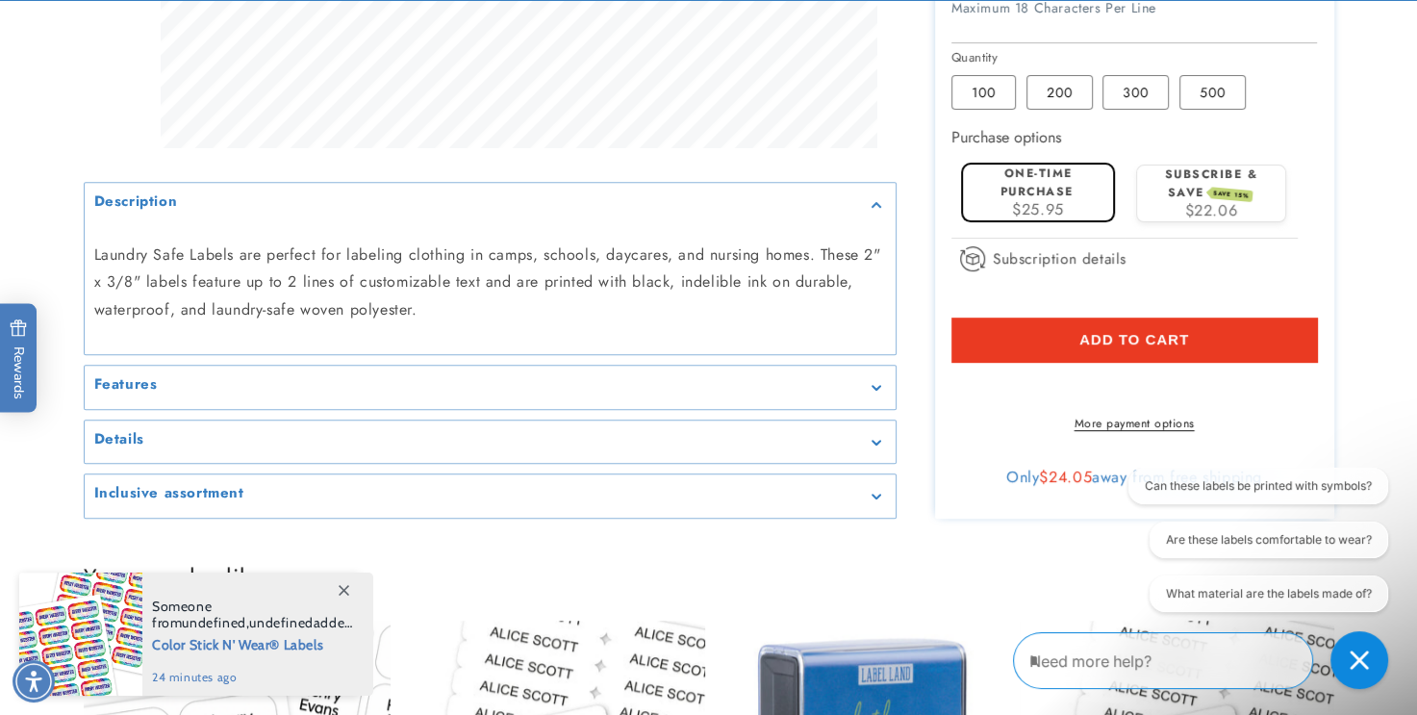
click at [1104, 328] on button "Add to cart" at bounding box center [1134, 339] width 366 height 44
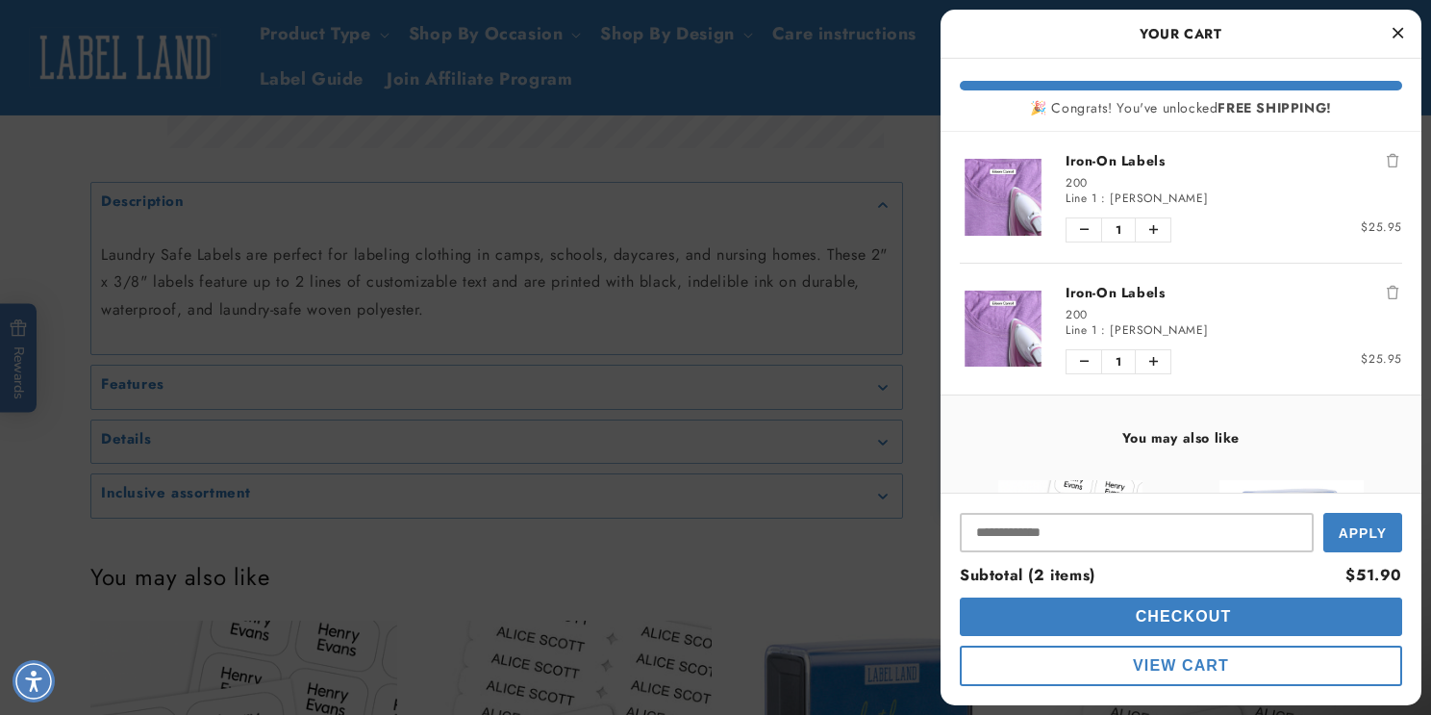
click at [1387, 288] on icon "Remove Iron-On Labels" at bounding box center [1393, 292] width 12 height 13
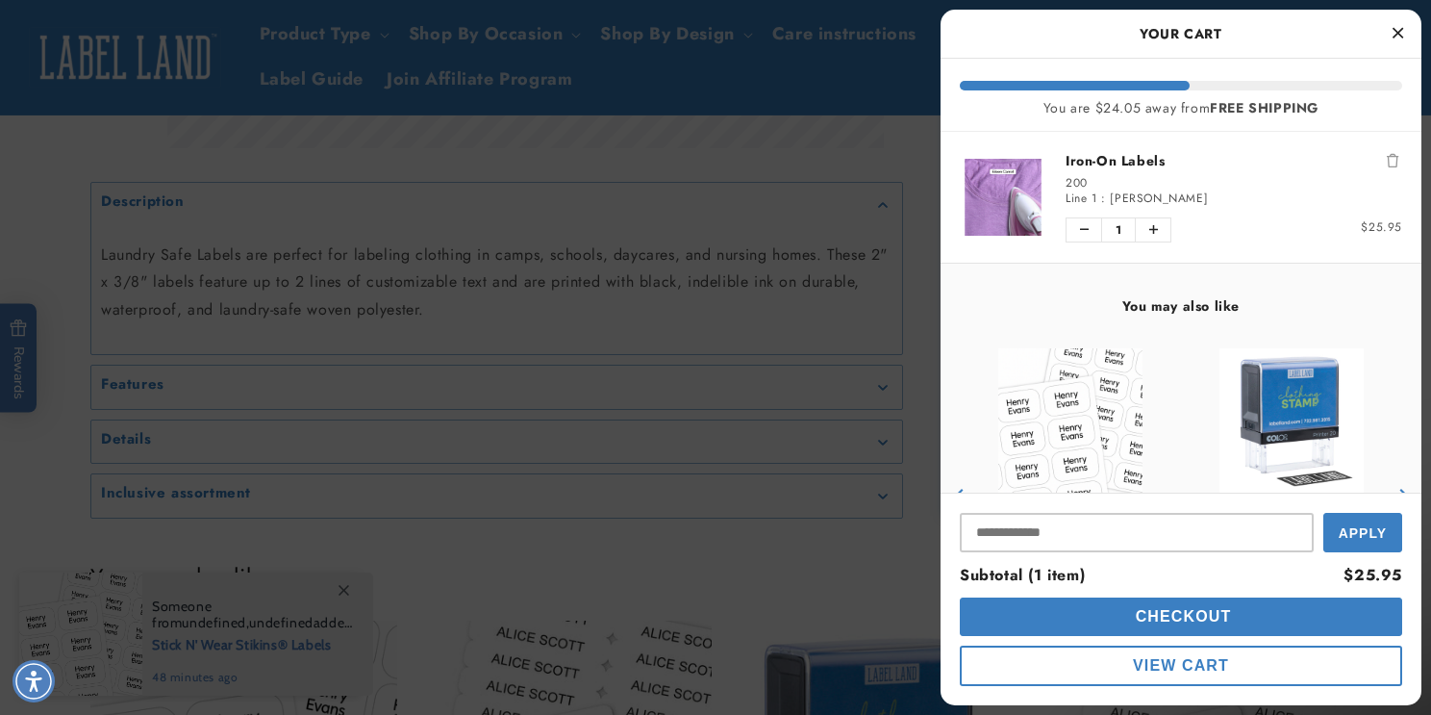
click at [1162, 614] on span "Checkout" at bounding box center [1181, 616] width 101 height 16
click at [1162, 614] on span "Checking Out..." at bounding box center [1181, 616] width 164 height 16
